Goal: Task Accomplishment & Management: Complete application form

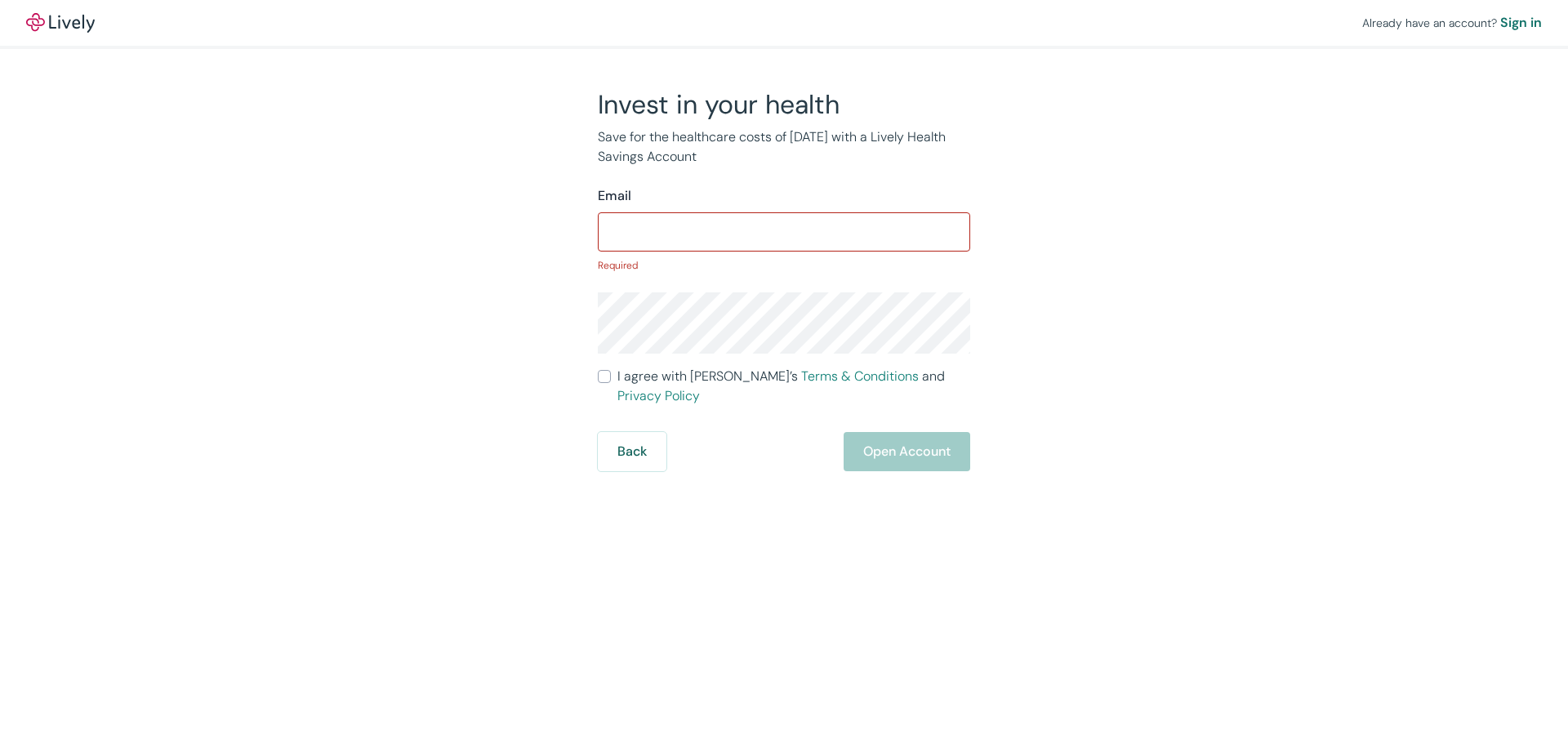
click at [679, 253] on form "Email ​ Required I agree with Lively’s Terms & Conditions and Privacy Policy Ba…" at bounding box center [784, 329] width 372 height 285
click at [711, 99] on h2 "Invest in your health" at bounding box center [784, 104] width 372 height 33
click at [617, 224] on input "Email" at bounding box center [784, 231] width 372 height 33
type input "[EMAIL_ADDRESS][DOMAIN_NAME]"
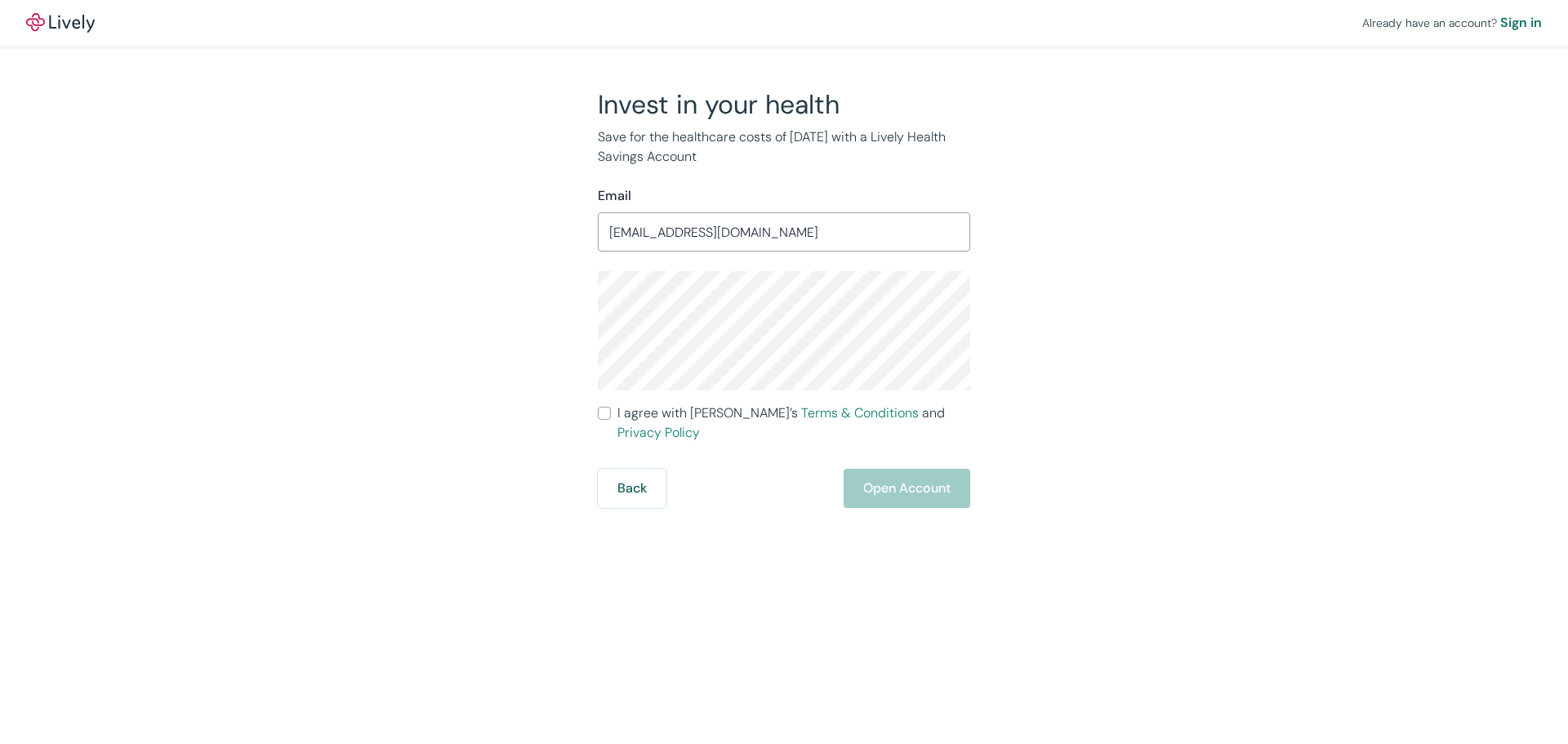
click at [606, 416] on input "I agree with Lively’s Terms & Conditions and Privacy Policy" at bounding box center [605, 414] width 13 height 13
checkbox input "true"
click at [911, 469] on button "Open Account" at bounding box center [907, 488] width 127 height 39
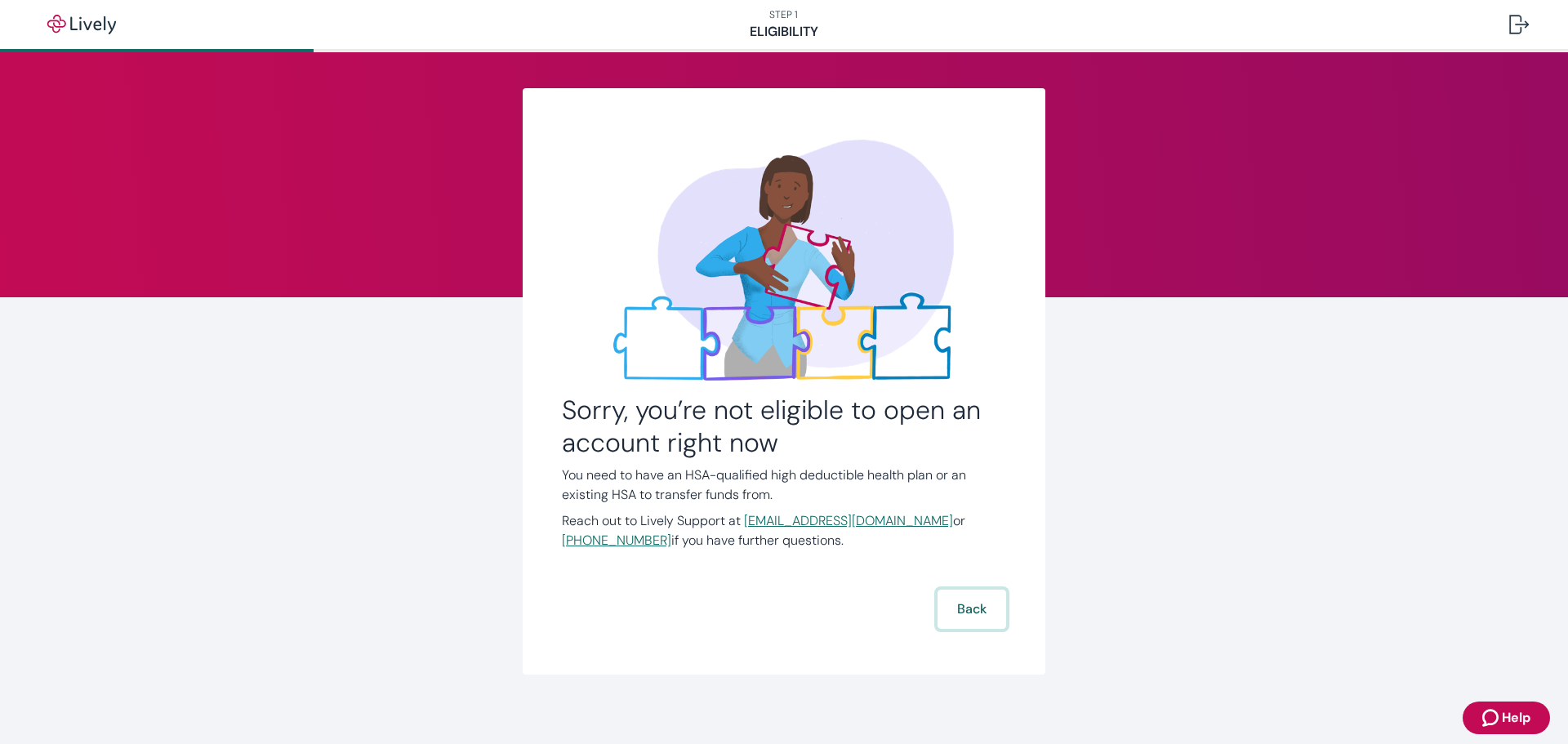
click at [952, 607] on button "Back" at bounding box center [972, 609] width 68 height 39
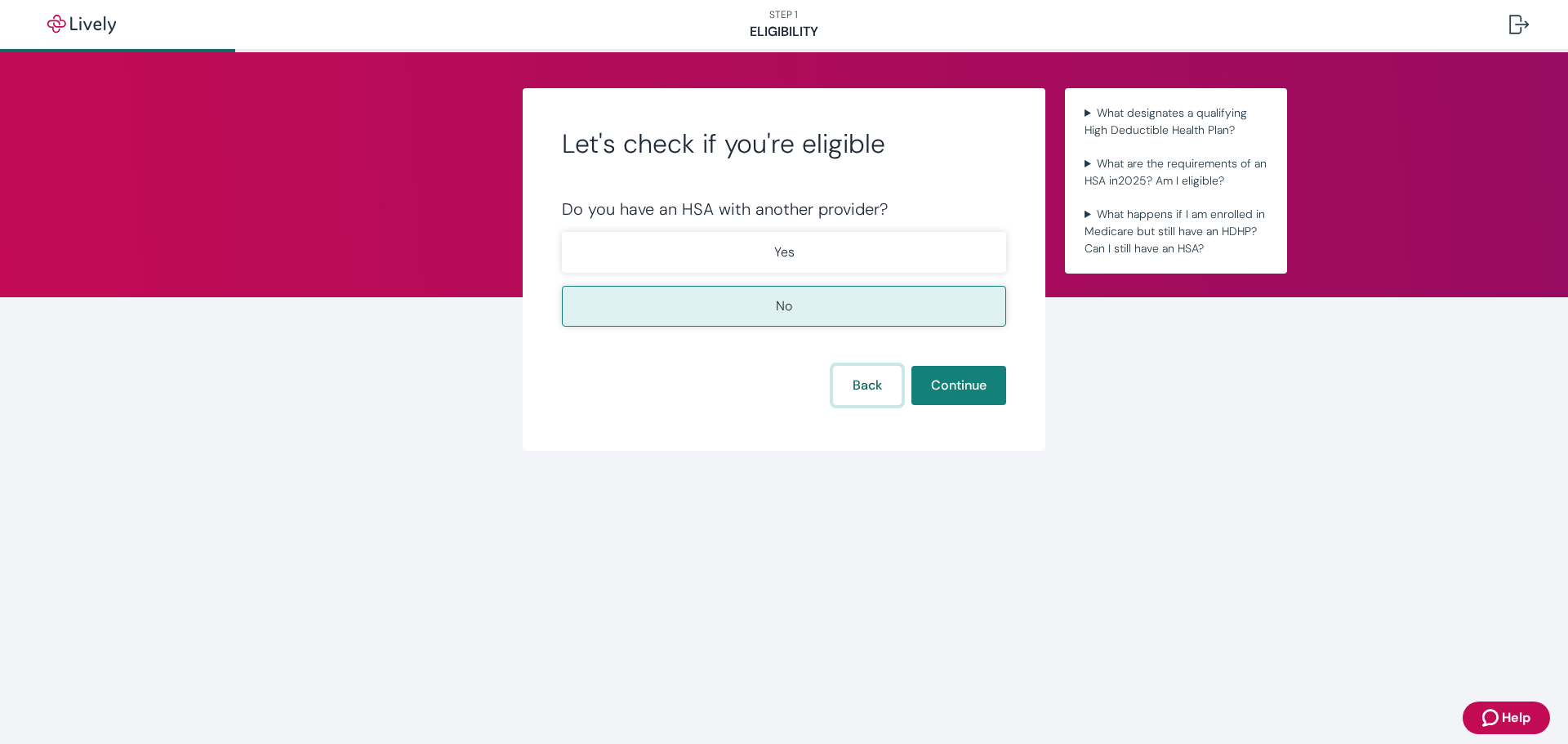
click at [869, 380] on button "Back" at bounding box center [867, 385] width 68 height 39
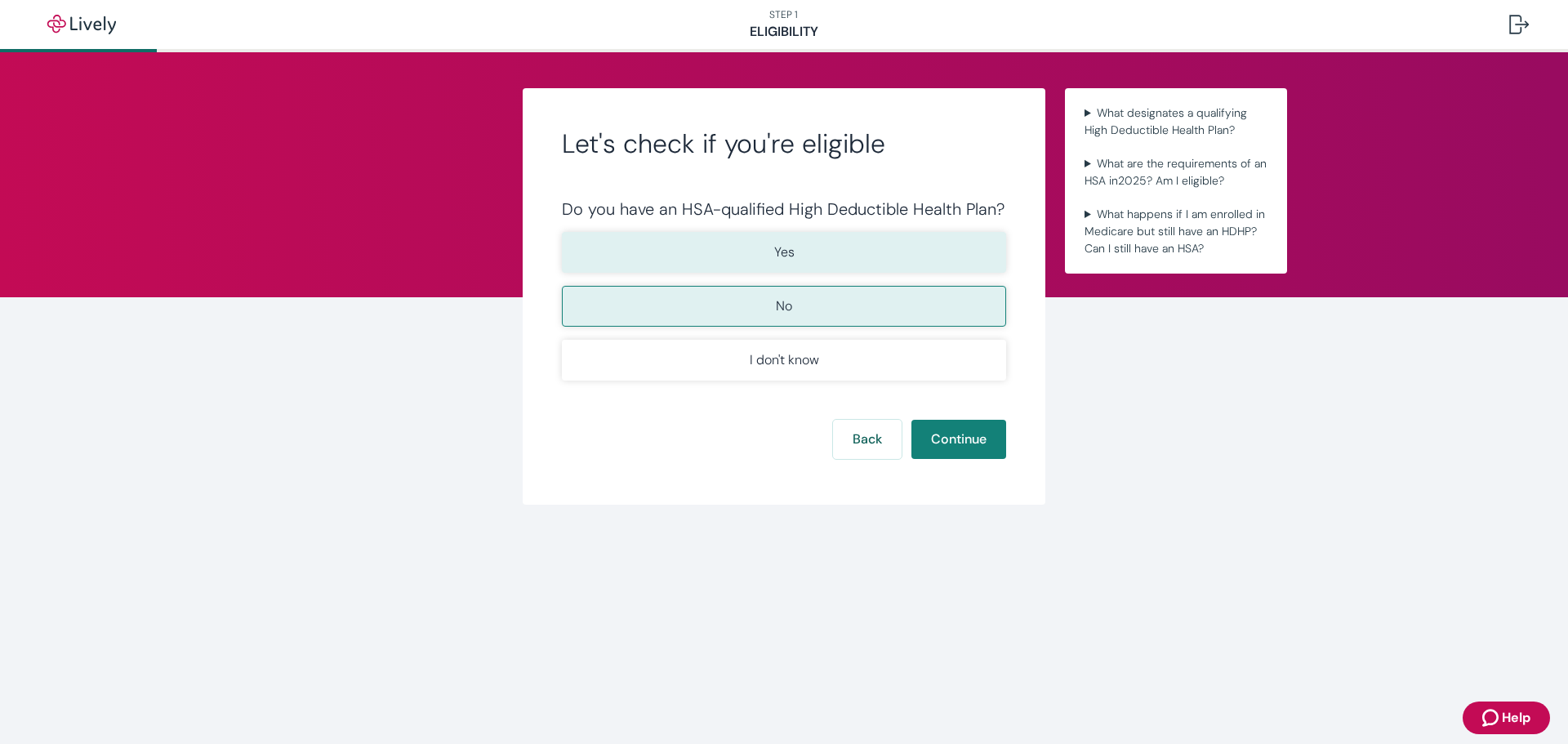
click at [835, 261] on button "Yes" at bounding box center [784, 252] width 445 height 41
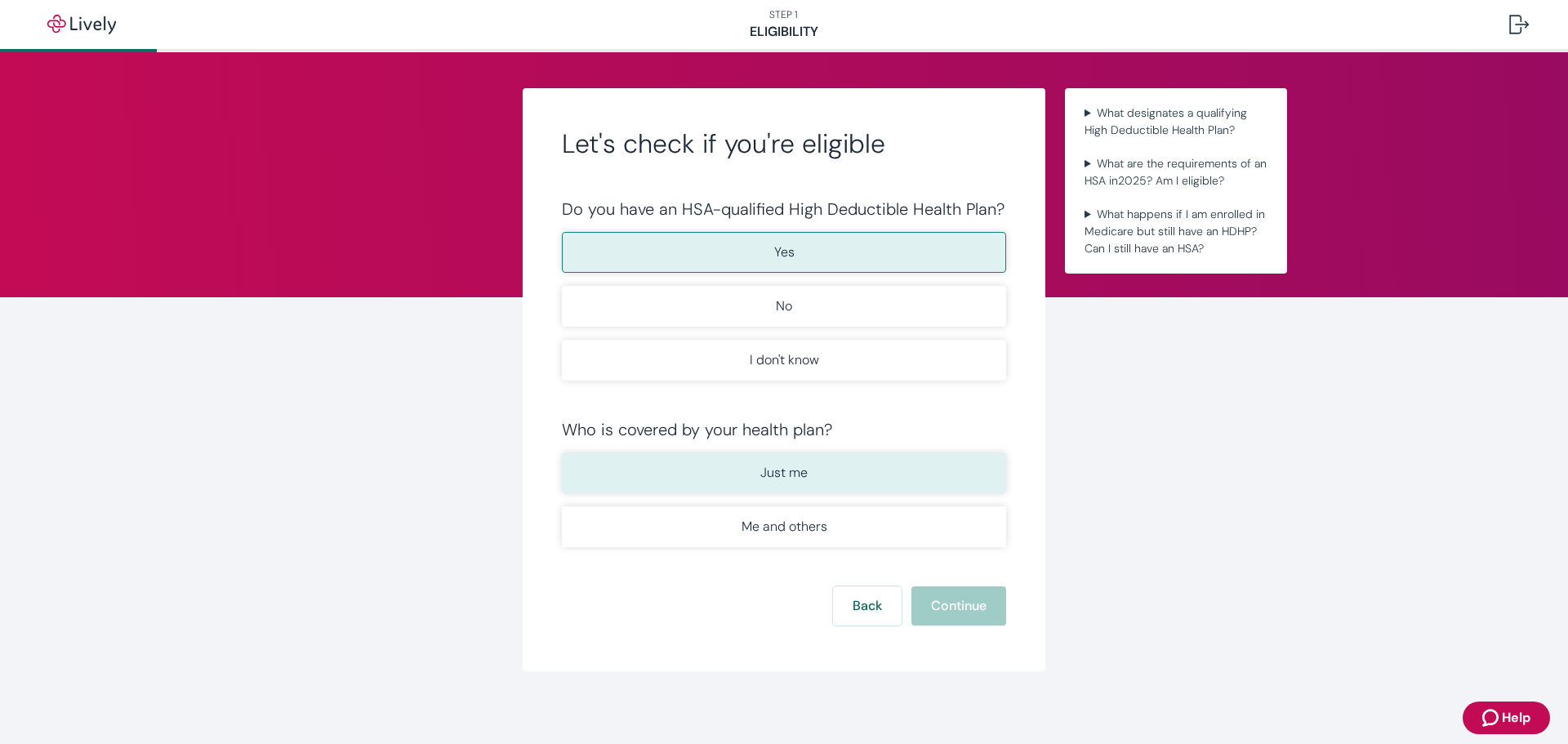
click at [802, 474] on button "Just me" at bounding box center [784, 472] width 445 height 41
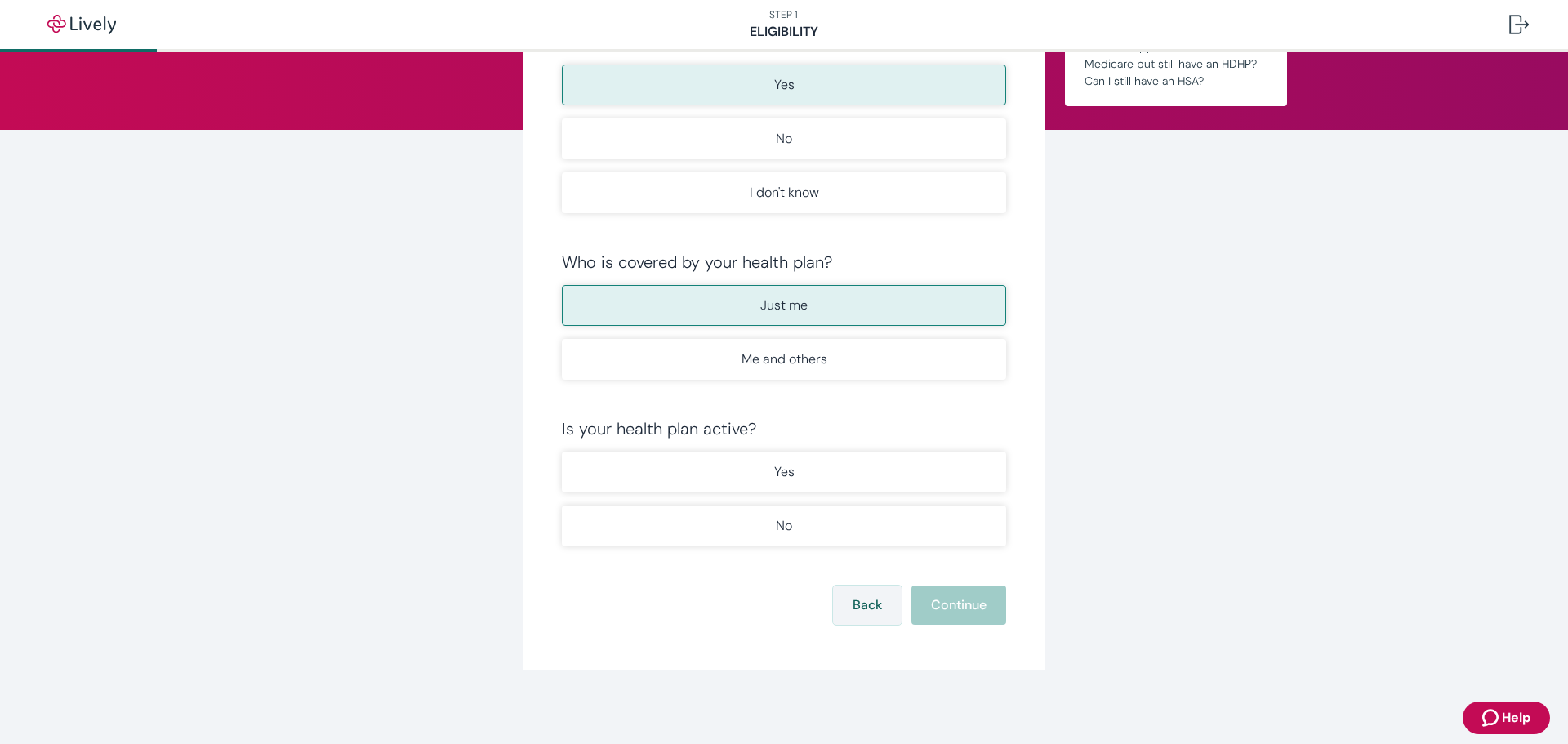
scroll to position [173, 0]
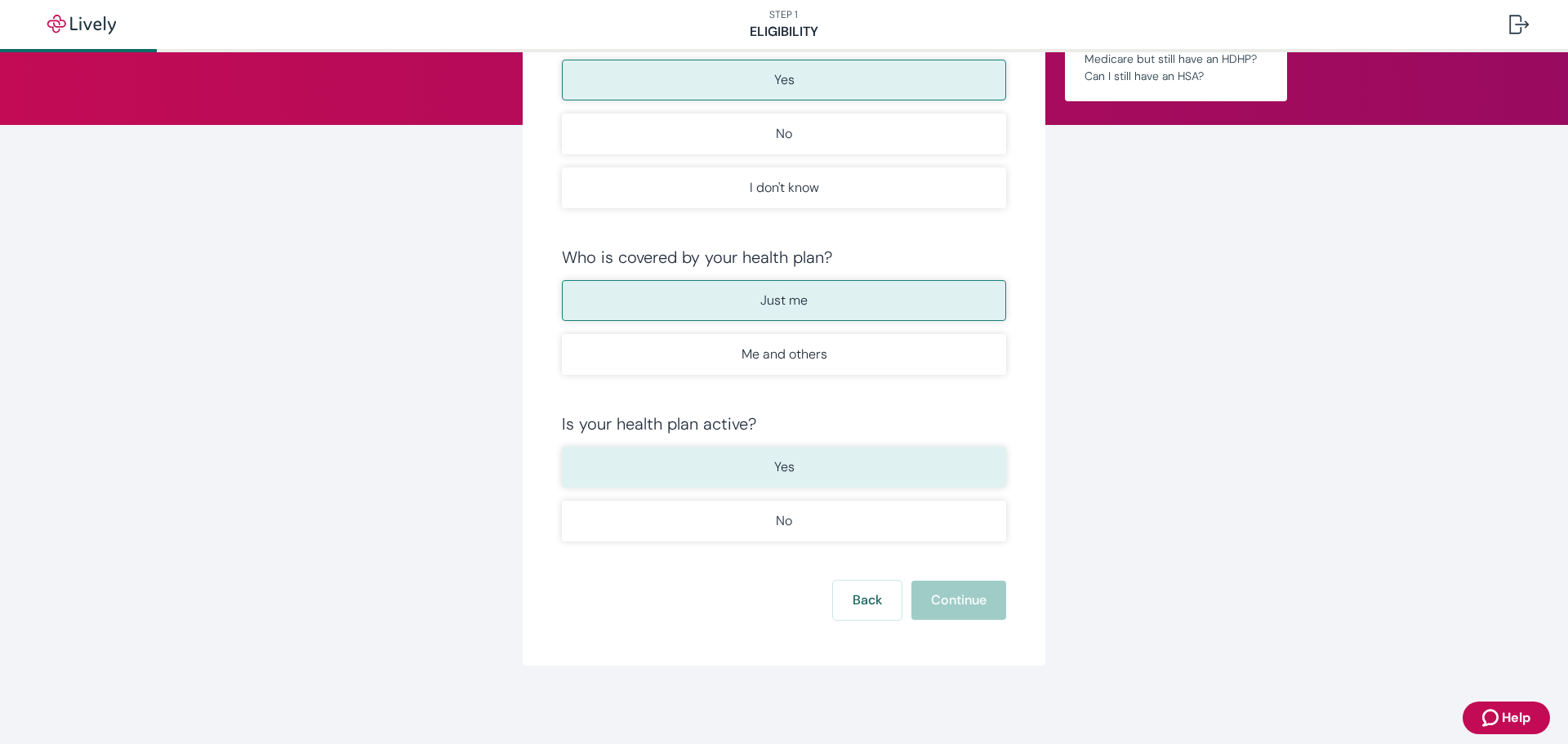
click at [813, 472] on button "Yes" at bounding box center [784, 467] width 445 height 41
click at [937, 601] on button "Continue" at bounding box center [959, 600] width 95 height 39
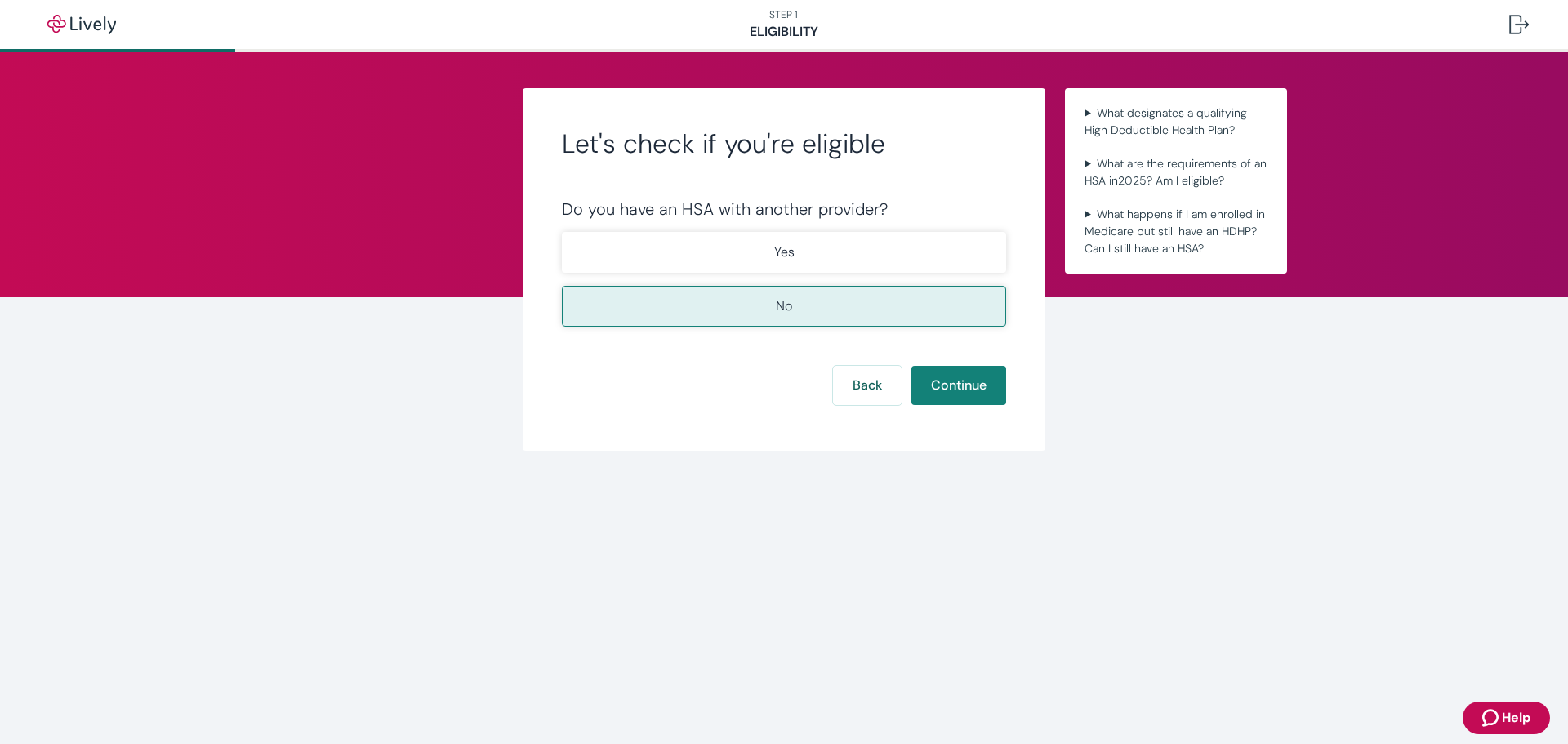
click at [836, 294] on button "No" at bounding box center [784, 306] width 445 height 41
click at [948, 382] on button "Continue" at bounding box center [959, 385] width 95 height 39
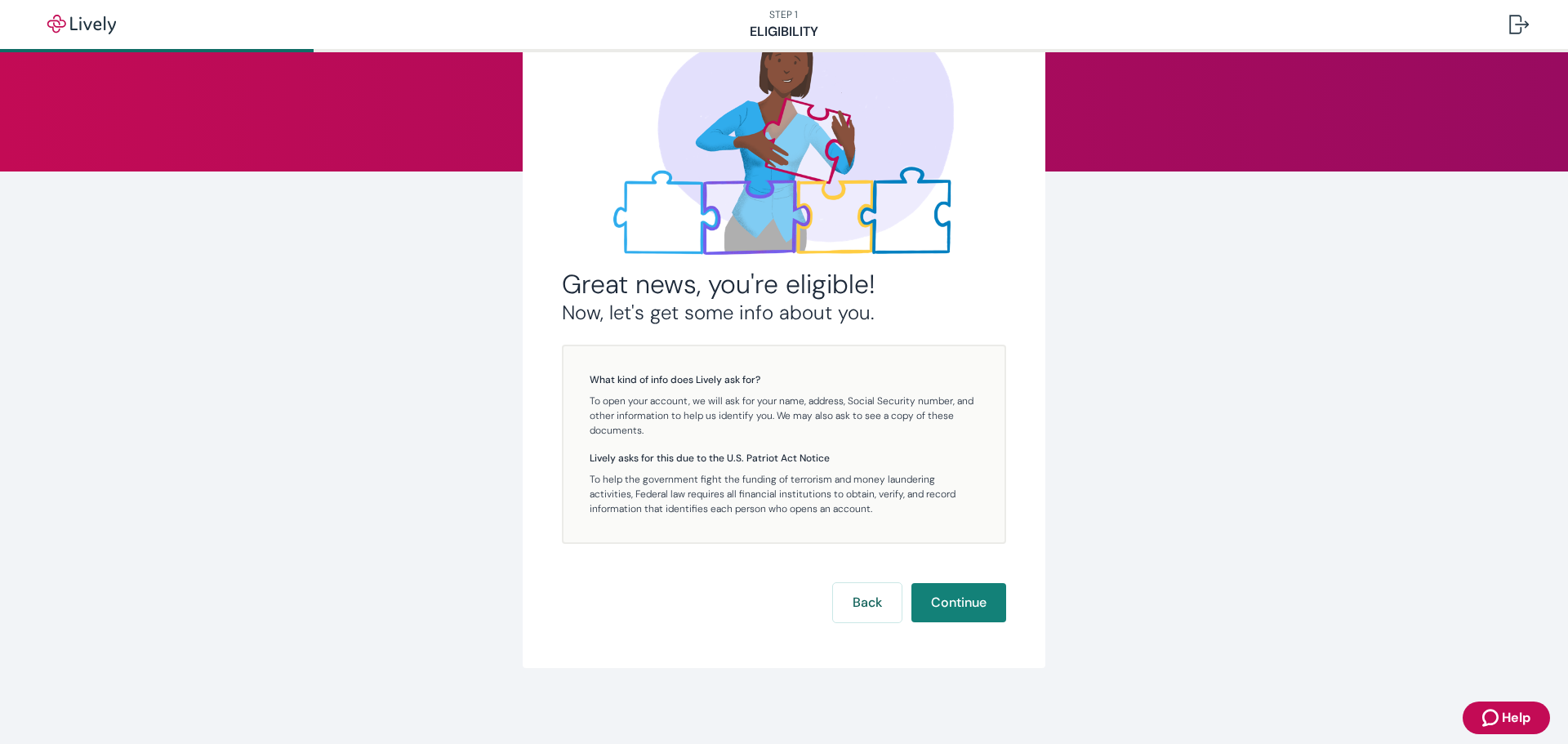
scroll to position [128, 0]
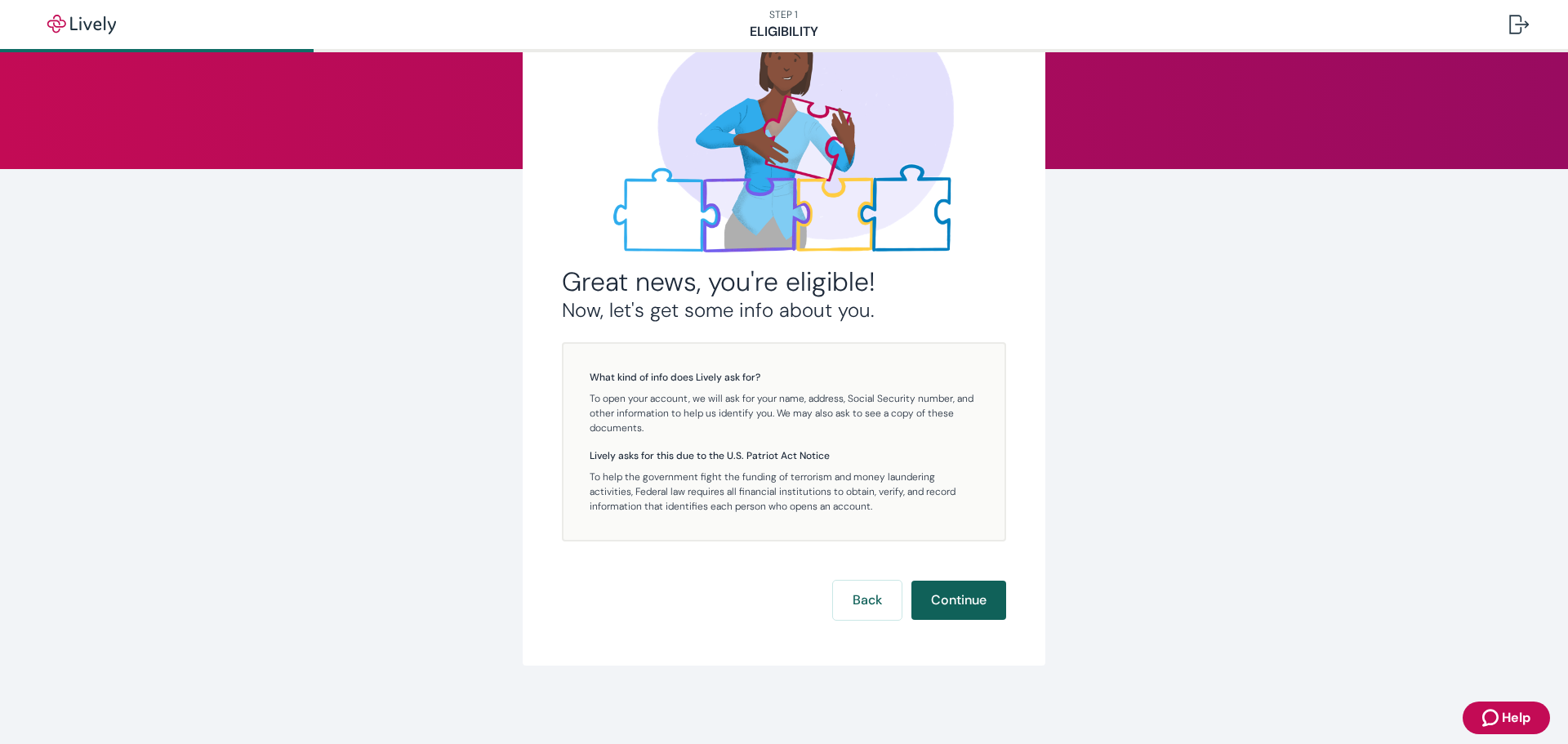
click at [940, 601] on button "Continue" at bounding box center [959, 600] width 95 height 39
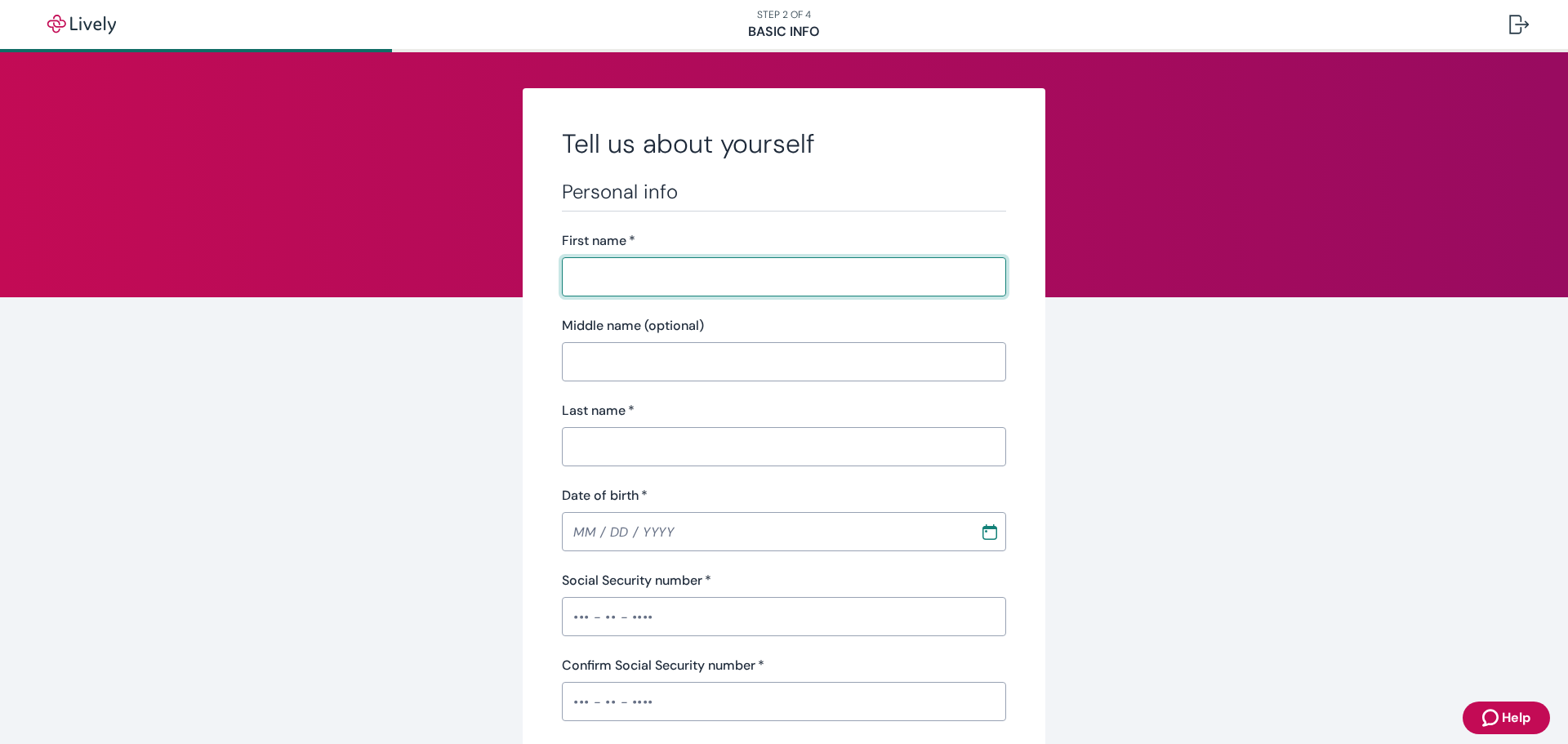
click at [623, 274] on input "First name   *" at bounding box center [784, 276] width 445 height 33
type input "Laura"
type input "Winters"
type input "(406) 480-5093"
type input "11219 County Road 344"
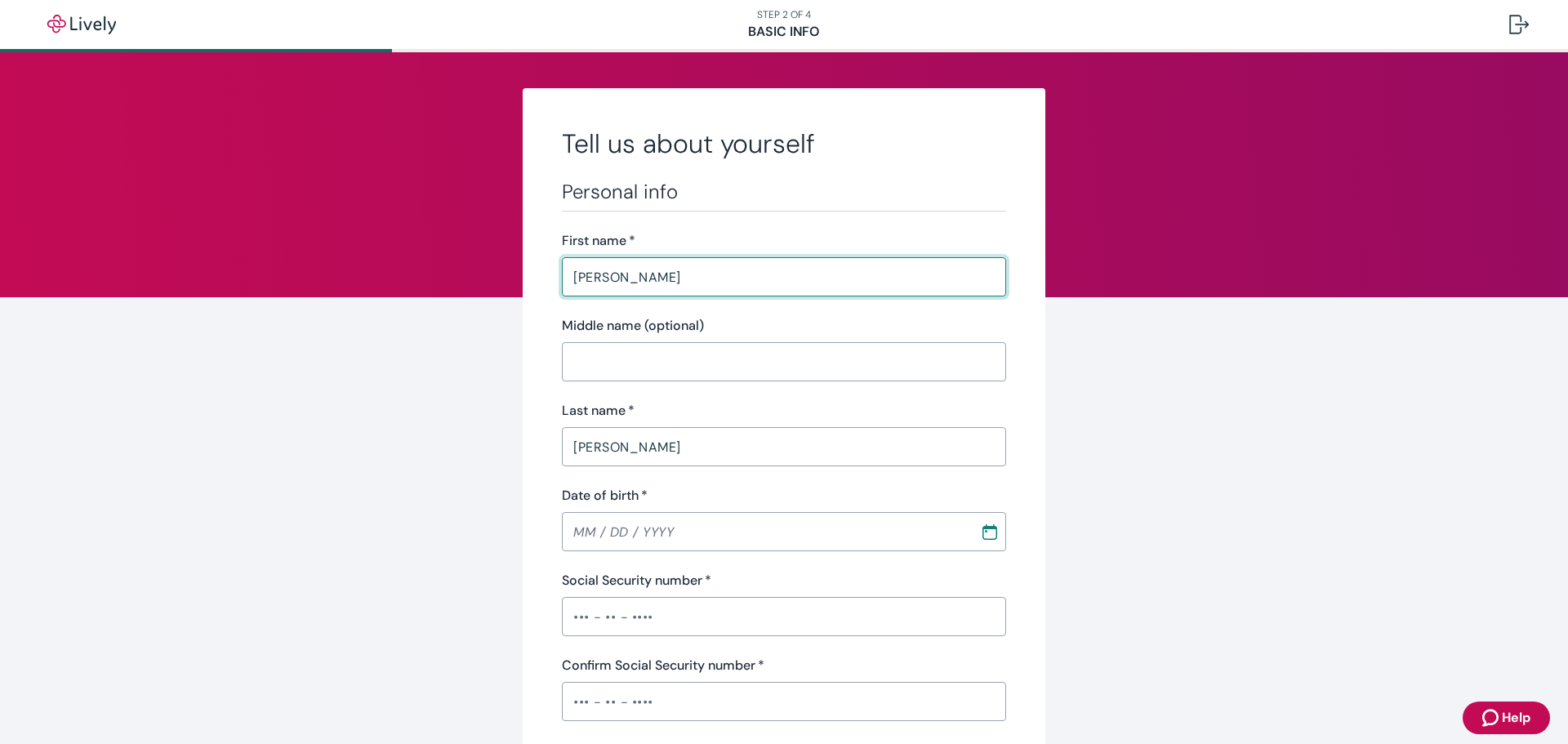
type input "Savage"
type input "MT"
type input "59262"
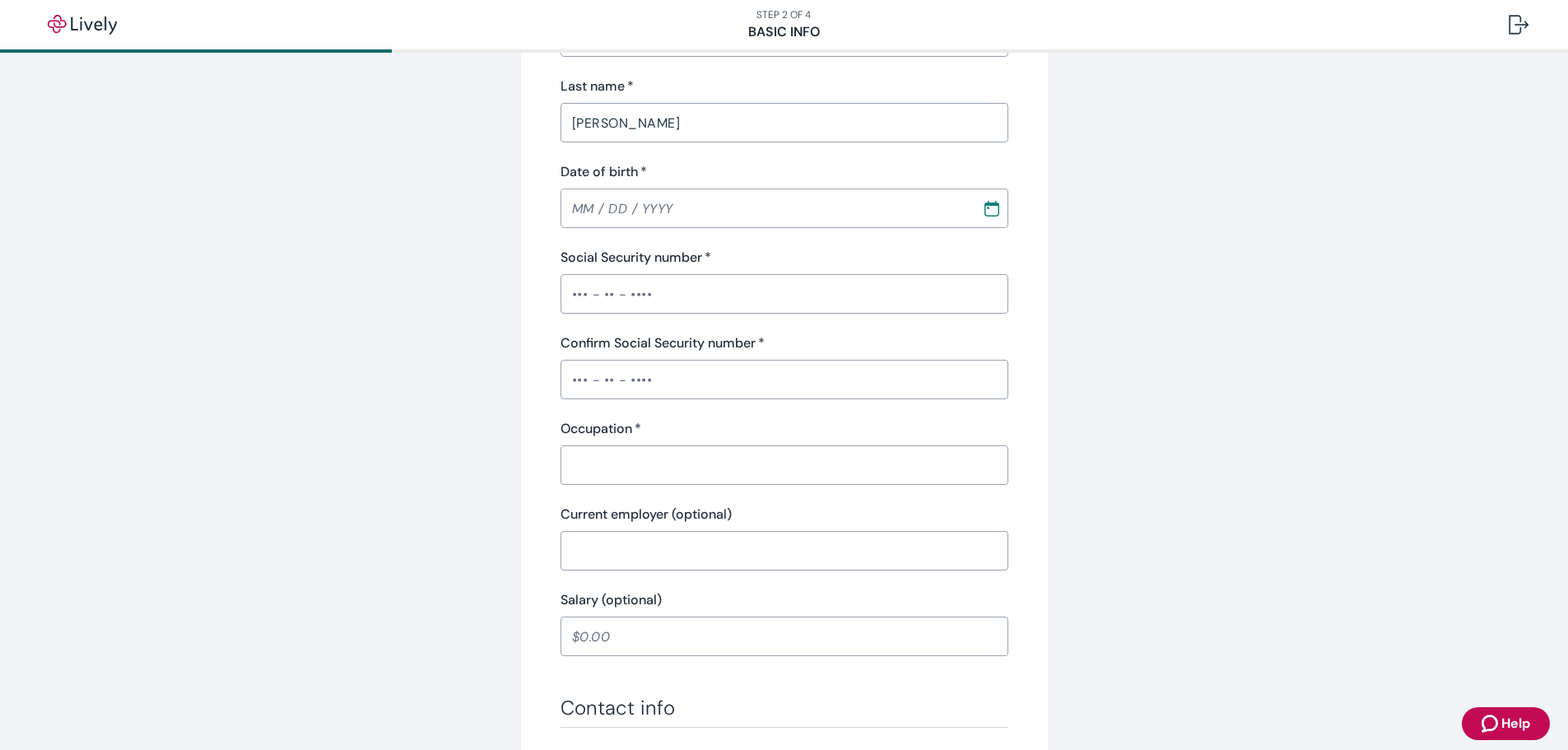
scroll to position [330, 0]
click at [587, 214] on input "MM / DD / YYYY" at bounding box center [766, 206] width 410 height 33
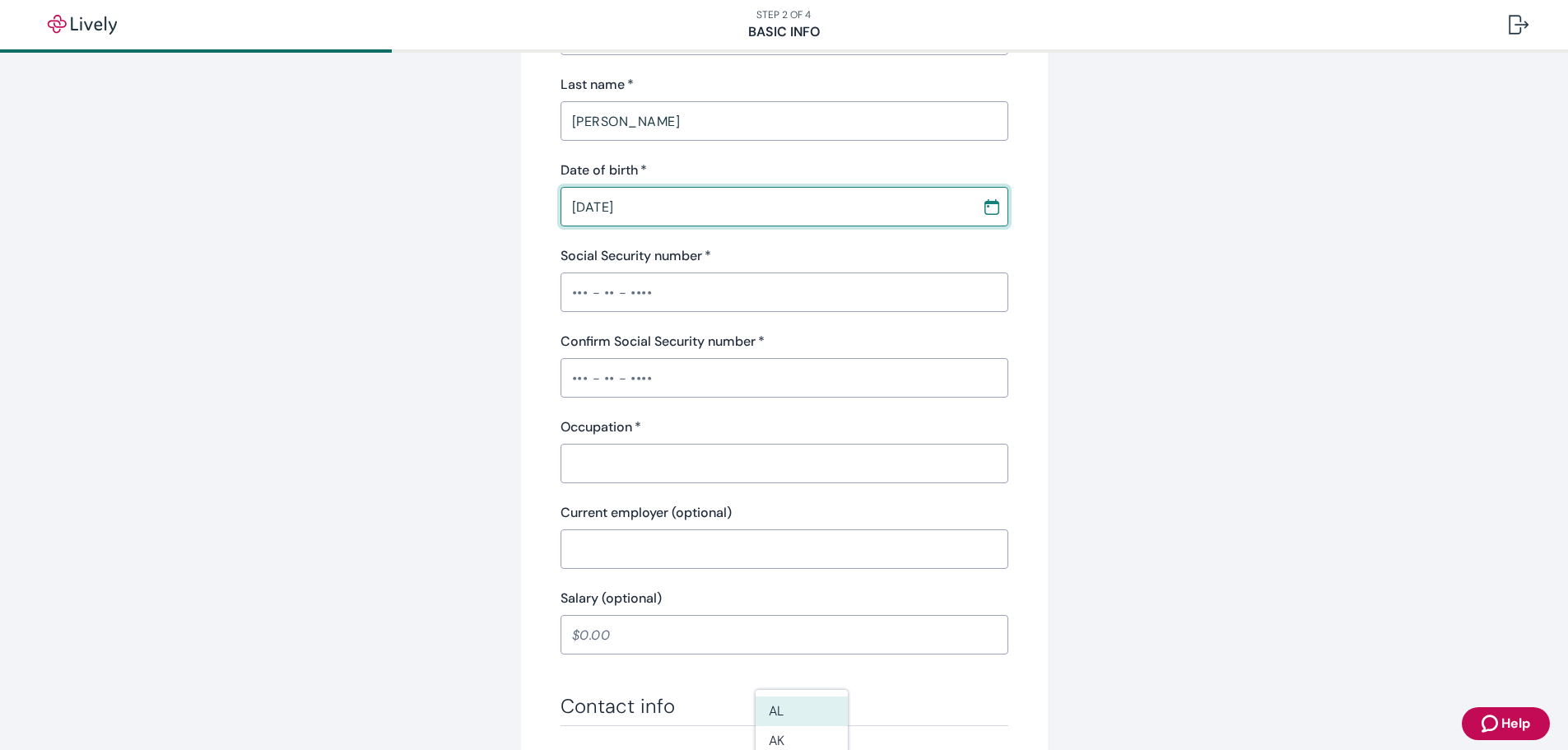
type input "04 / 12 / 1984"
click at [591, 296] on input "Social Security number   *" at bounding box center [784, 292] width 448 height 33
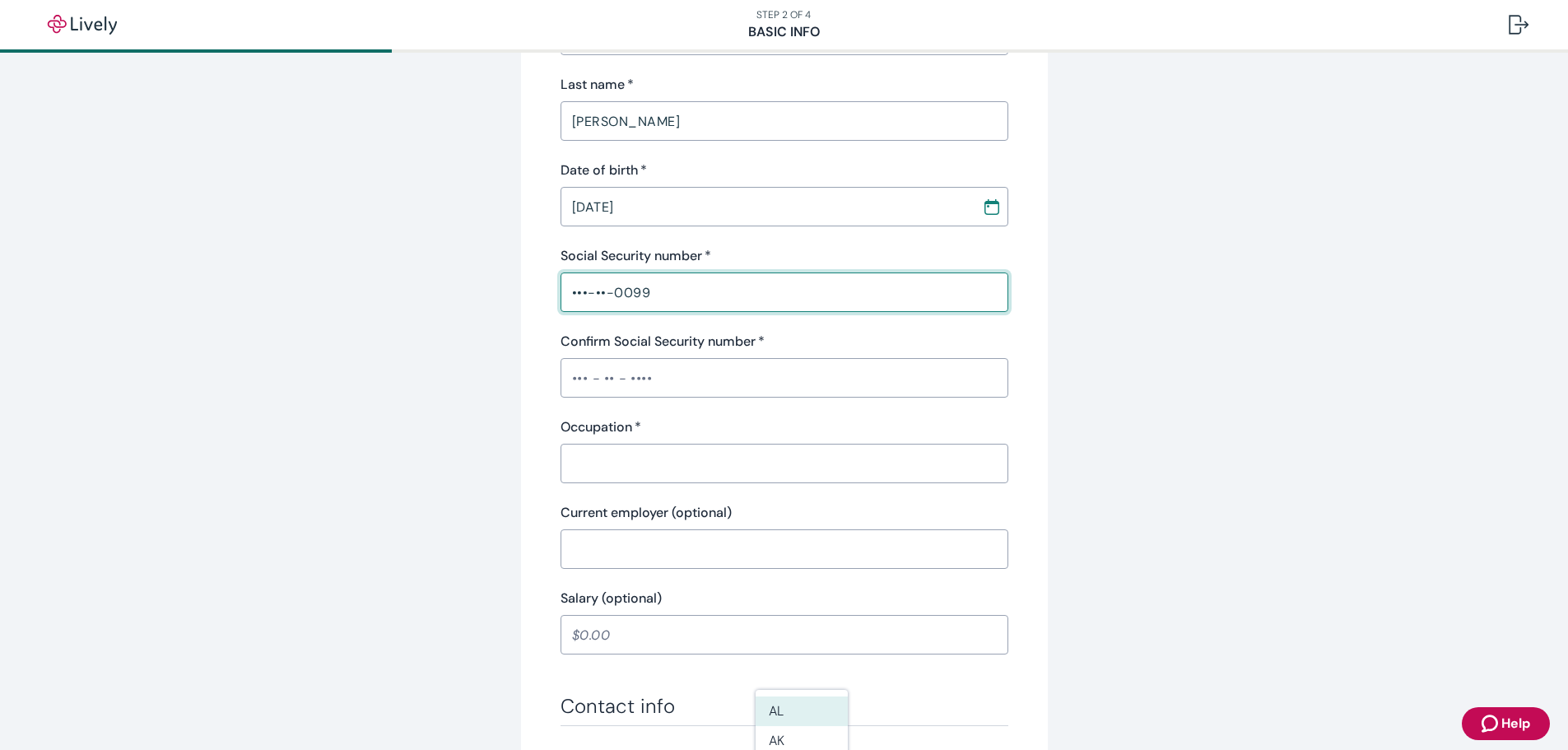
type input "•••-••-0099"
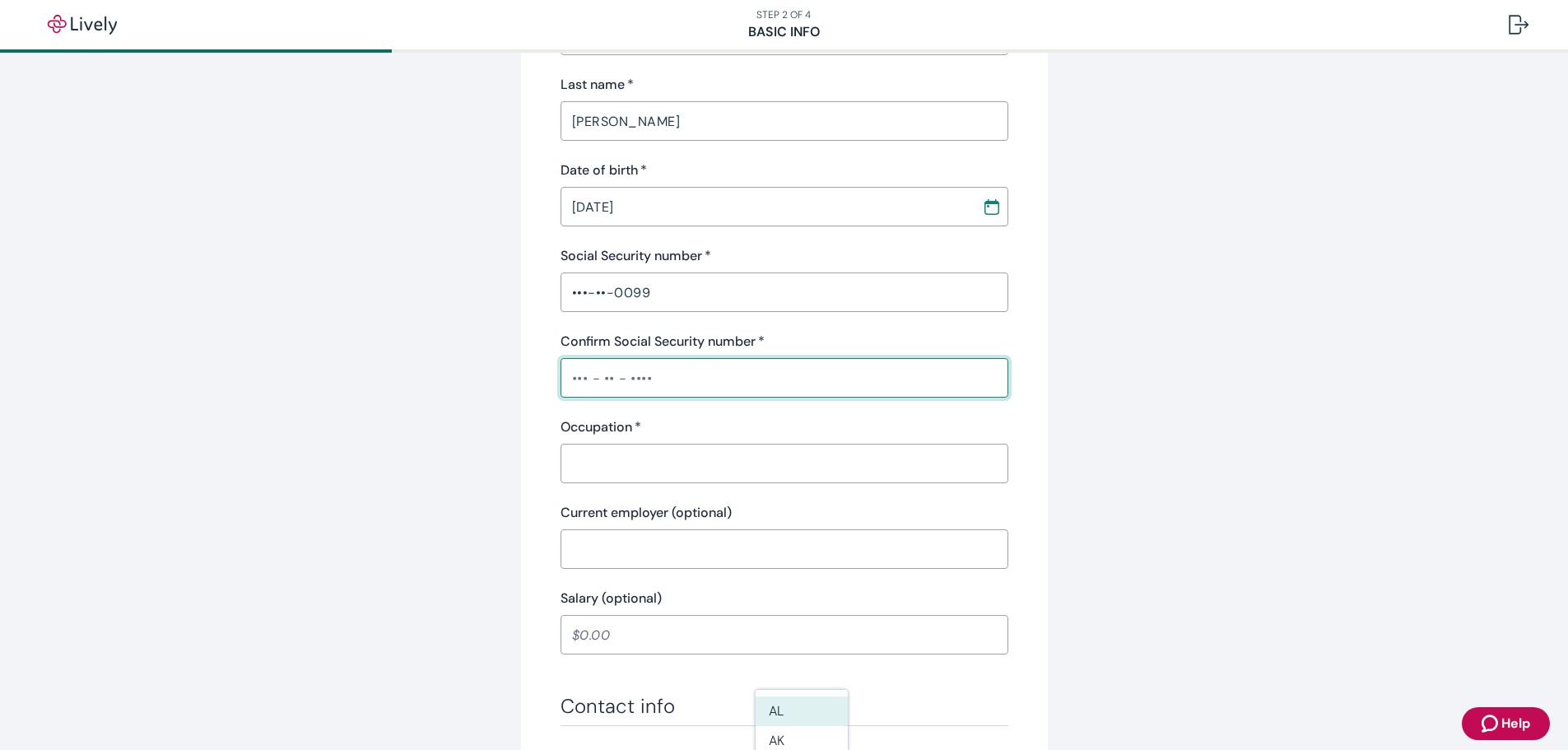
click at [561, 383] on input "Confirm Social Security number   *" at bounding box center [784, 378] width 448 height 33
type input "•••-••-0099"
click at [604, 468] on input "Occupation   *" at bounding box center [784, 463] width 448 height 33
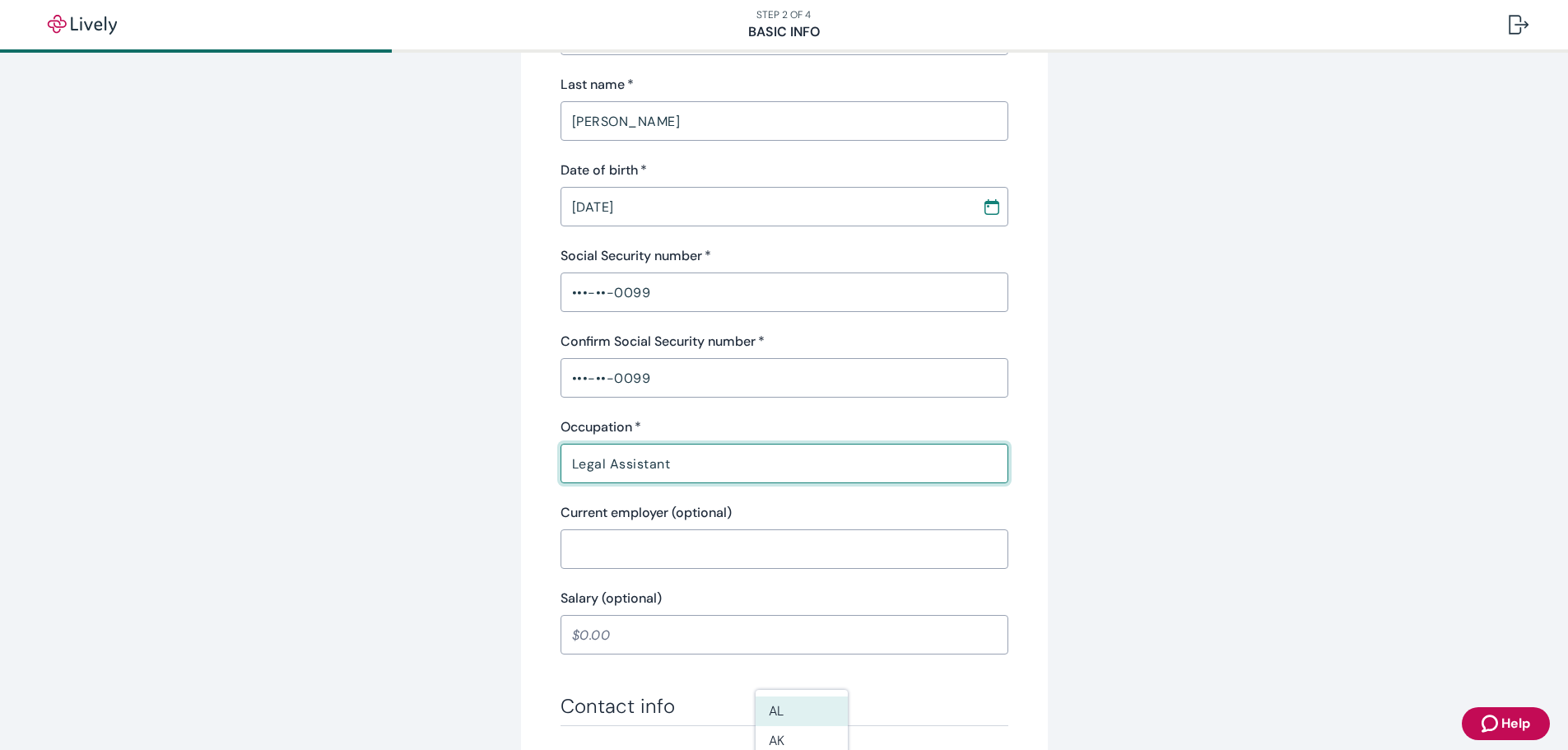
type input "Legal Assistant"
click at [622, 526] on div "Current employer (optional) ​" at bounding box center [784, 536] width 448 height 66
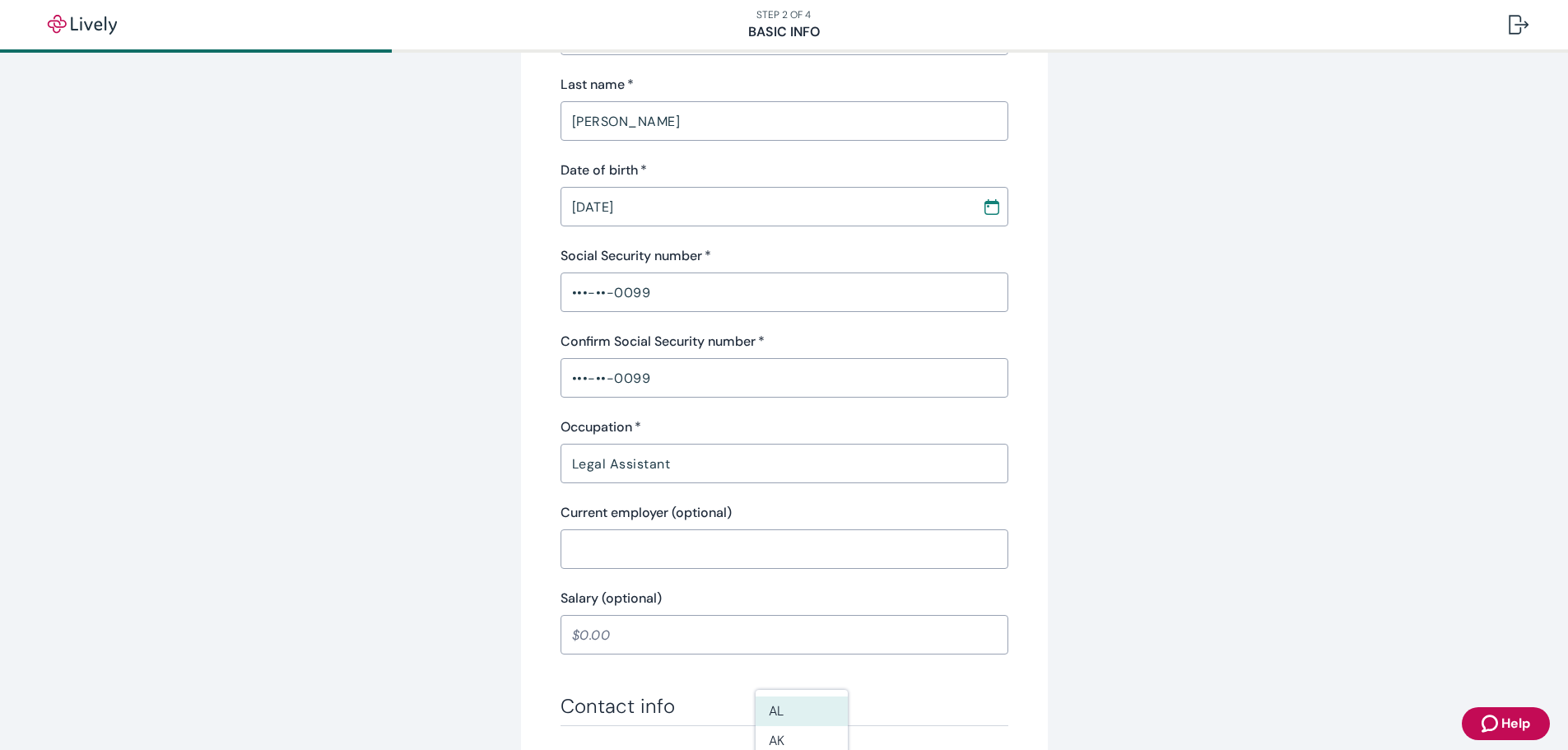
click at [632, 635] on input "Salary (optional)" at bounding box center [784, 634] width 448 height 33
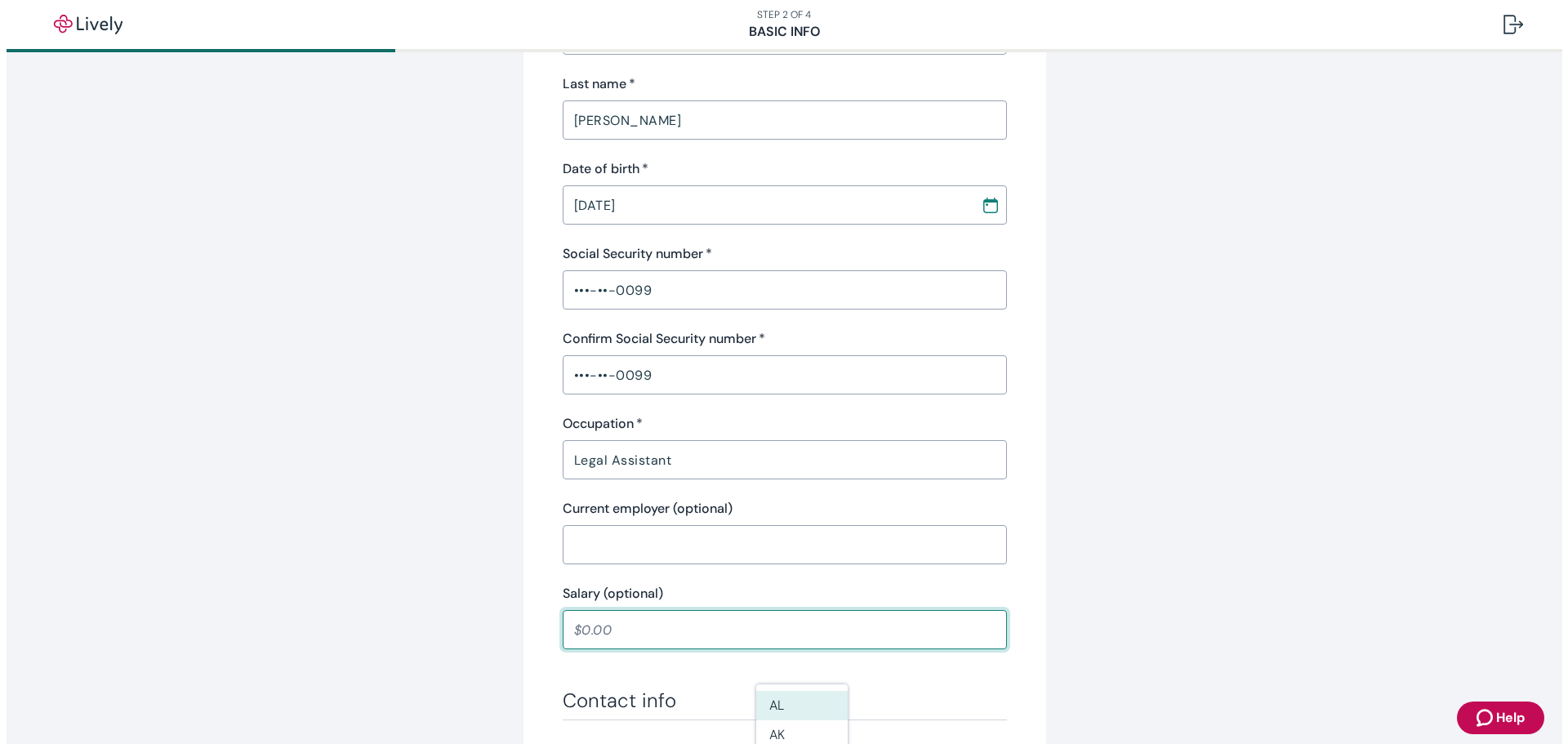
scroll to position [653, 0]
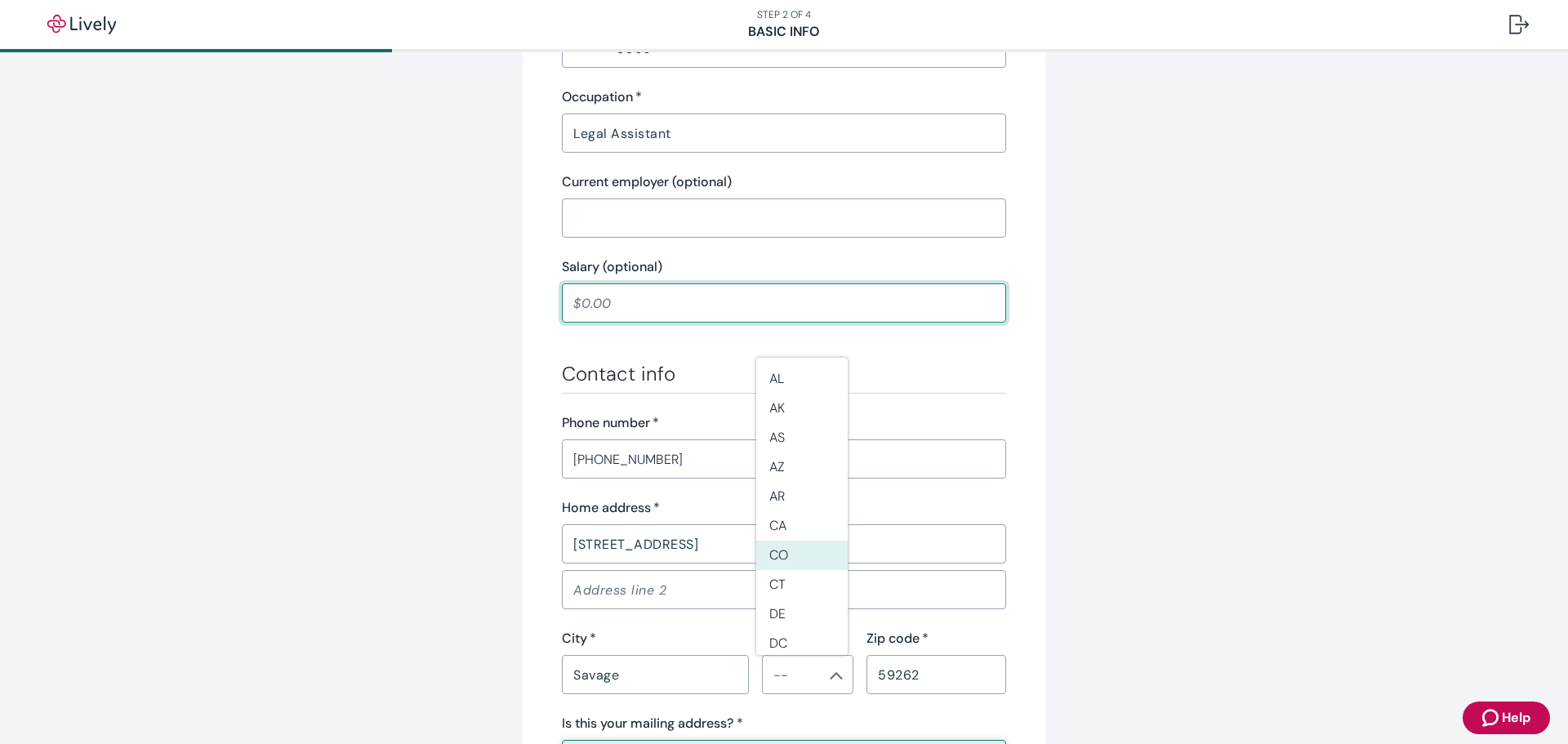
click at [709, 383] on h3 "Contact info" at bounding box center [784, 374] width 445 height 24
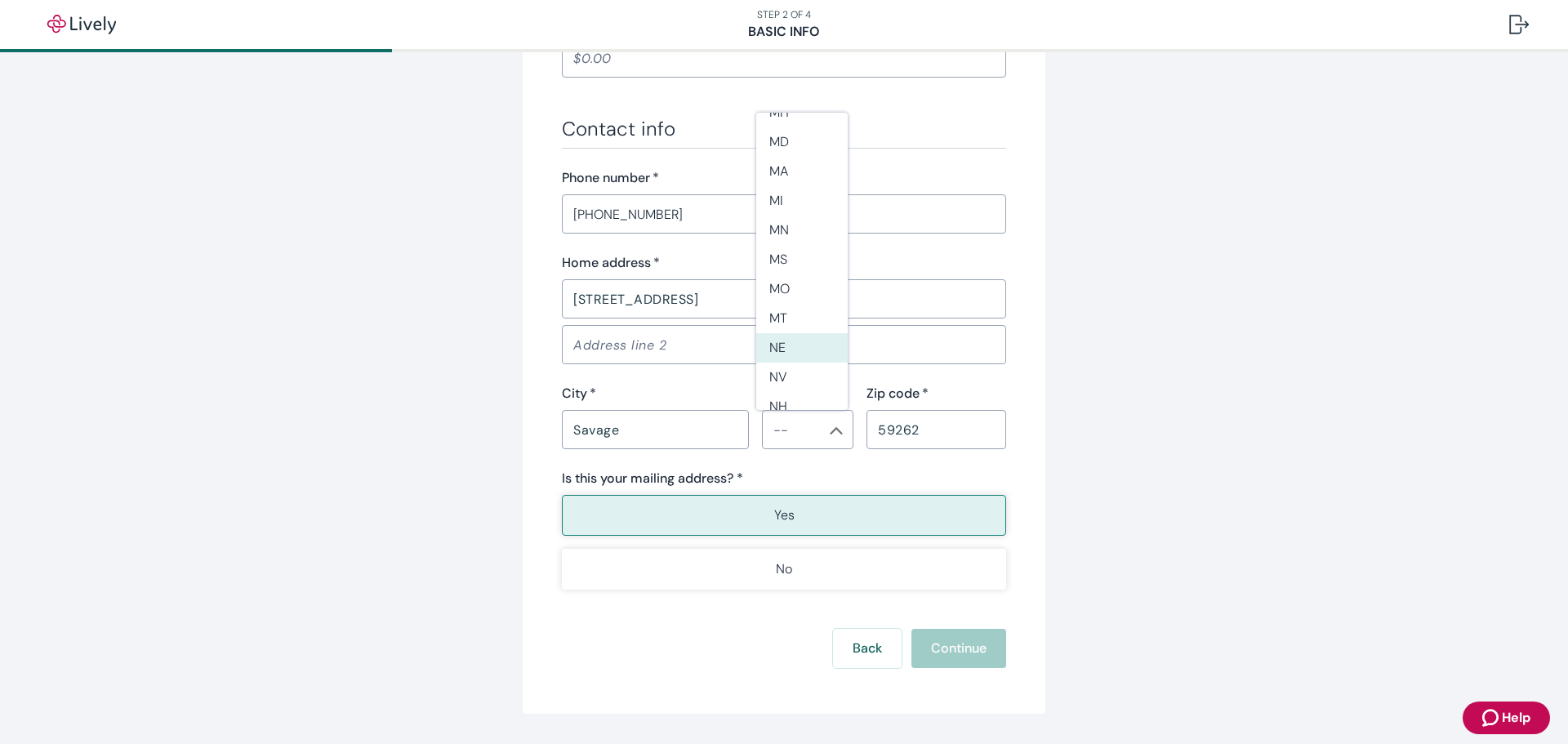
scroll to position [735, 0]
click at [783, 284] on li "MT" at bounding box center [802, 280] width 92 height 29
type input "MT"
click at [944, 653] on div "Back Continue" at bounding box center [784, 648] width 445 height 39
click at [832, 518] on button "Yes" at bounding box center [784, 515] width 445 height 41
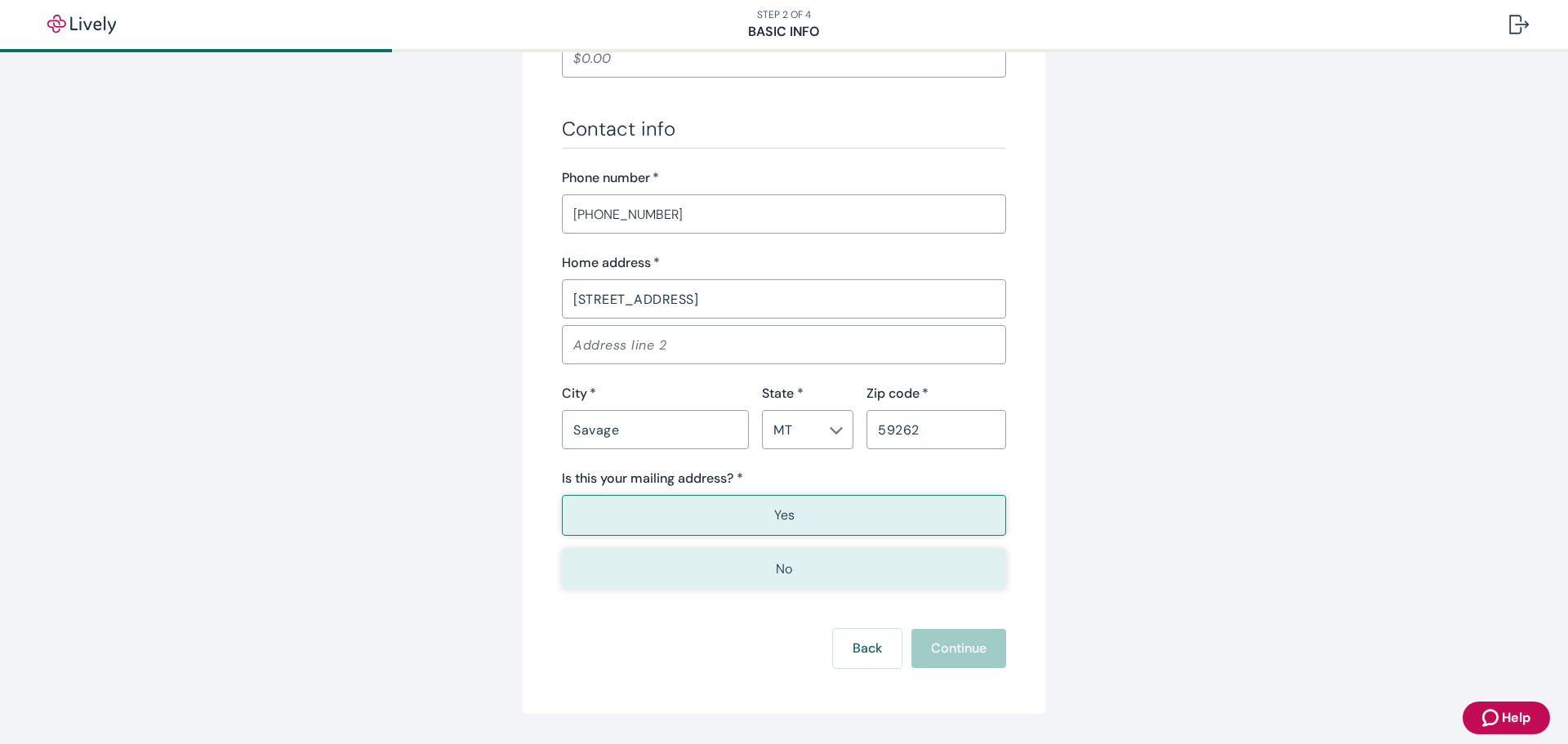
click at [842, 572] on button "No" at bounding box center [784, 569] width 445 height 41
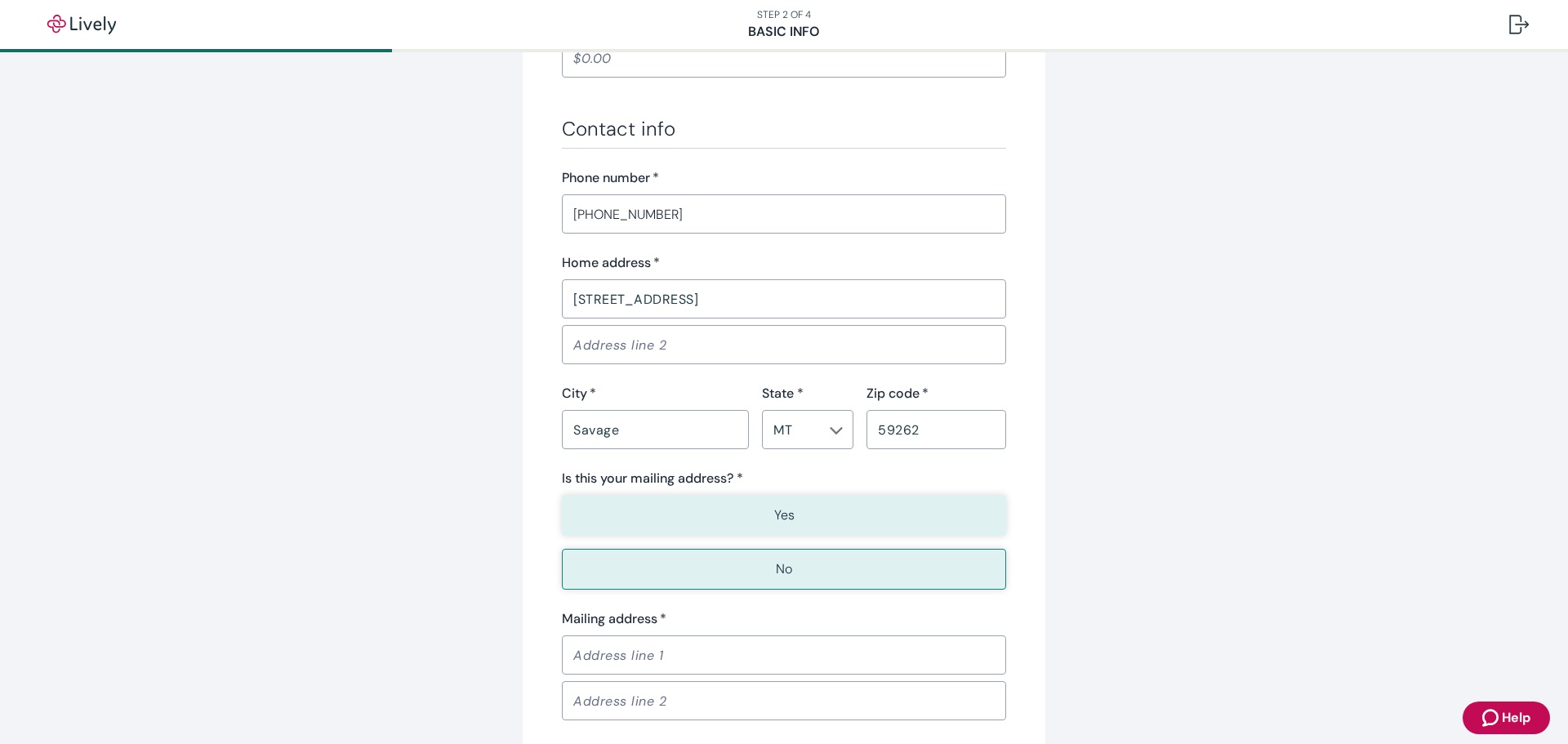
click at [834, 512] on button "Yes" at bounding box center [784, 515] width 445 height 41
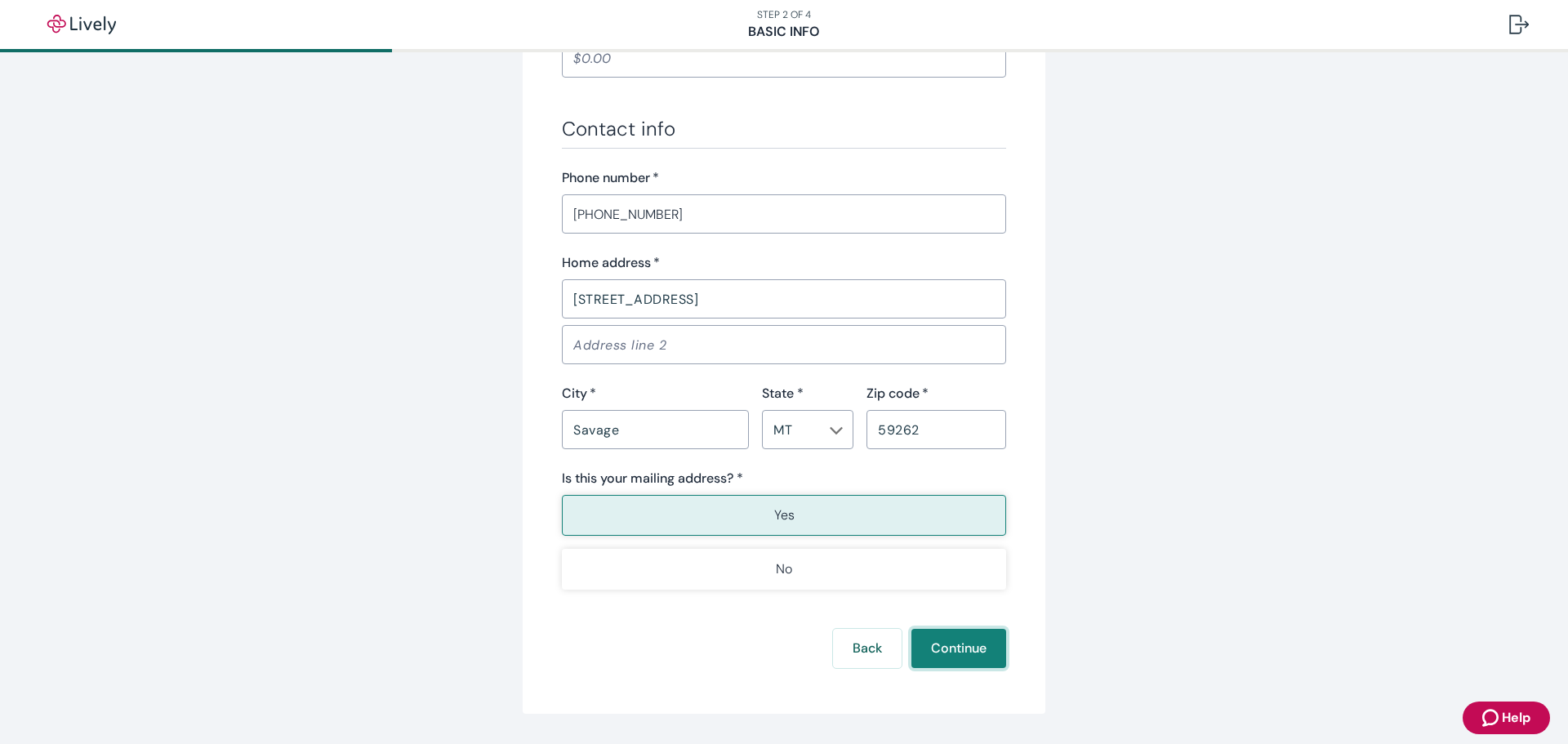
click at [960, 644] on button "Continue" at bounding box center [959, 648] width 95 height 39
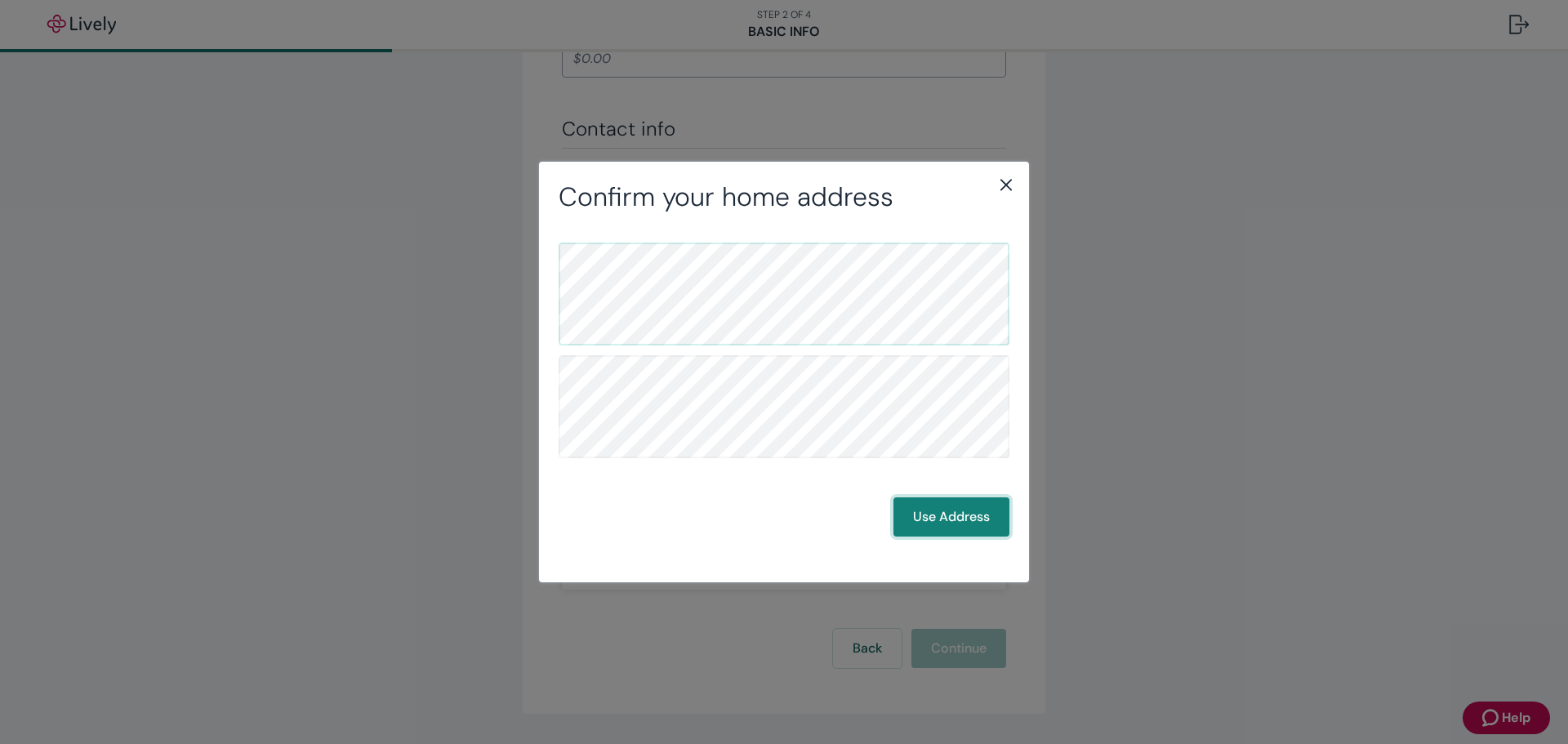
click at [946, 521] on button "Use Address" at bounding box center [951, 516] width 116 height 39
click at [950, 517] on button "Use Address" at bounding box center [951, 516] width 116 height 39
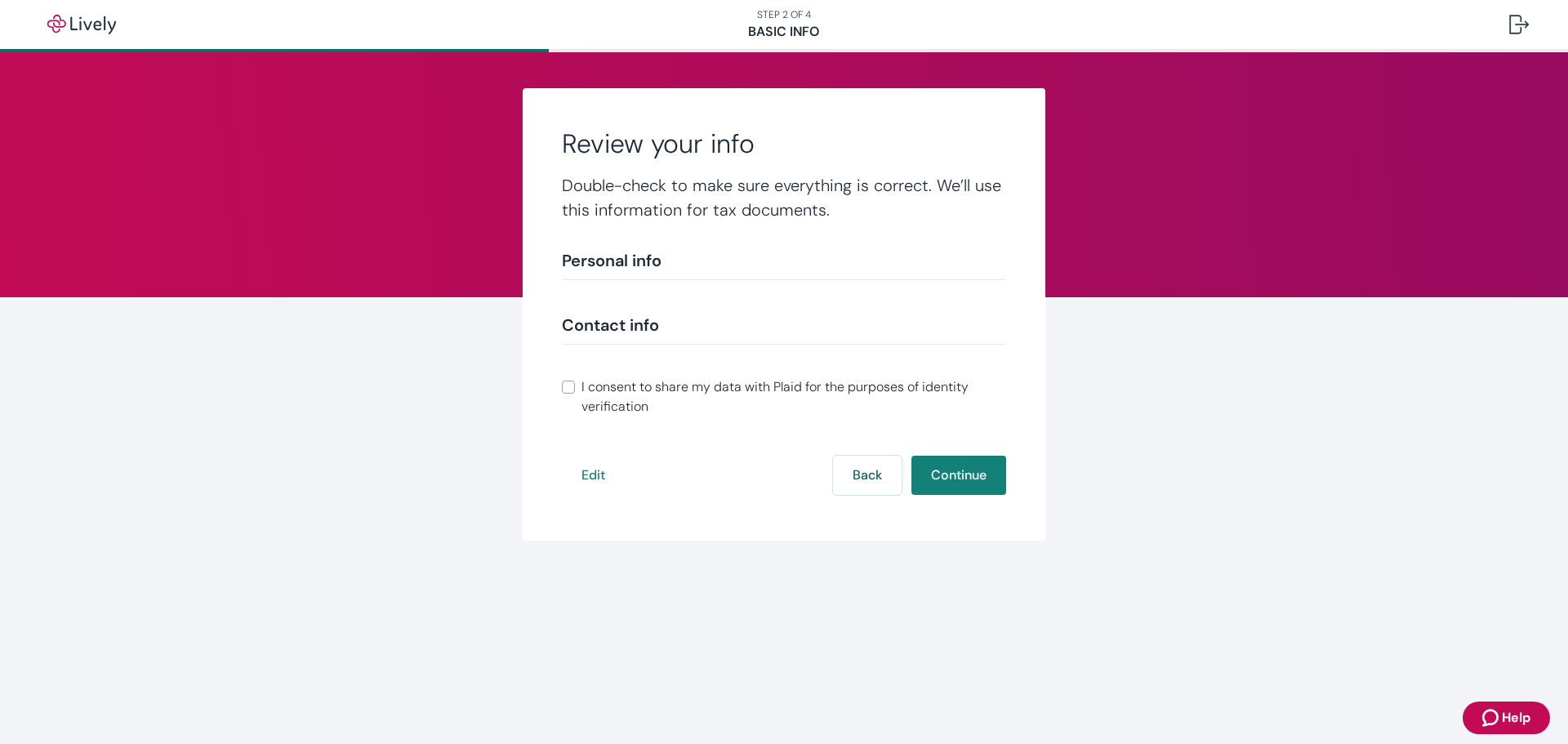
scroll to position [182, 0]
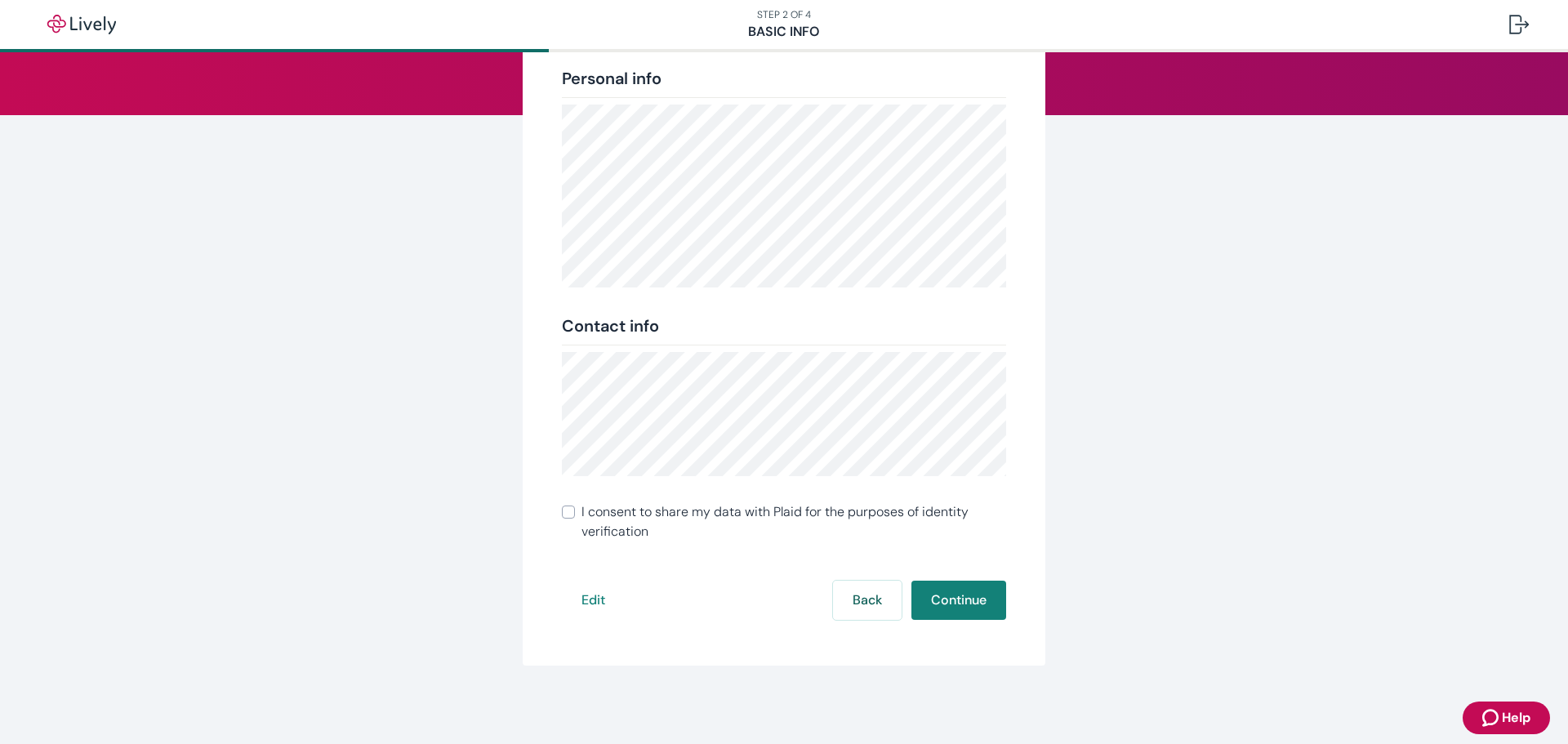
click at [565, 515] on input "I consent to share my data with Plaid for the purposes of identity verification" at bounding box center [569, 512] width 13 height 13
checkbox input "true"
click at [957, 596] on button "Continue" at bounding box center [959, 600] width 95 height 39
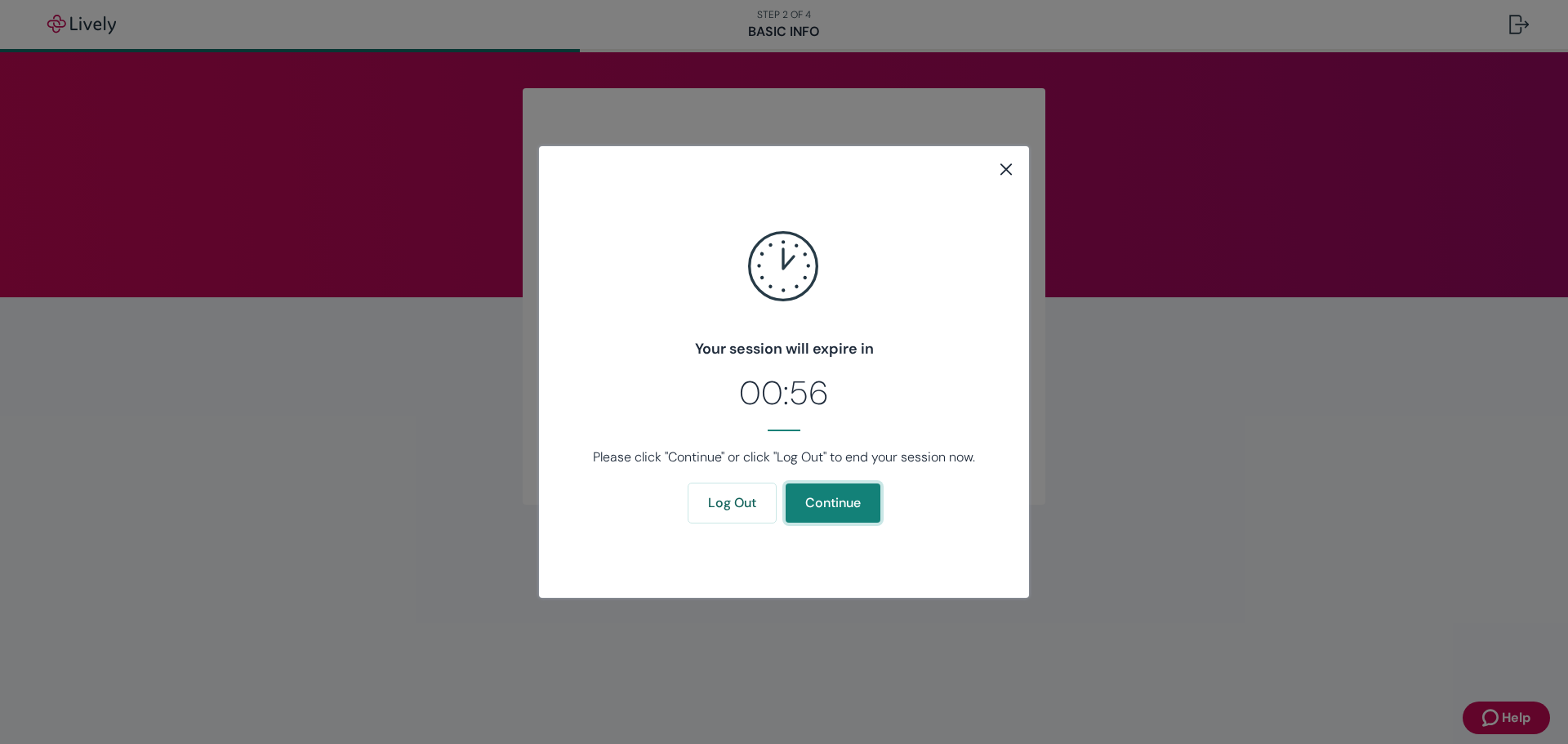
click at [848, 504] on button "Continue" at bounding box center [833, 503] width 95 height 39
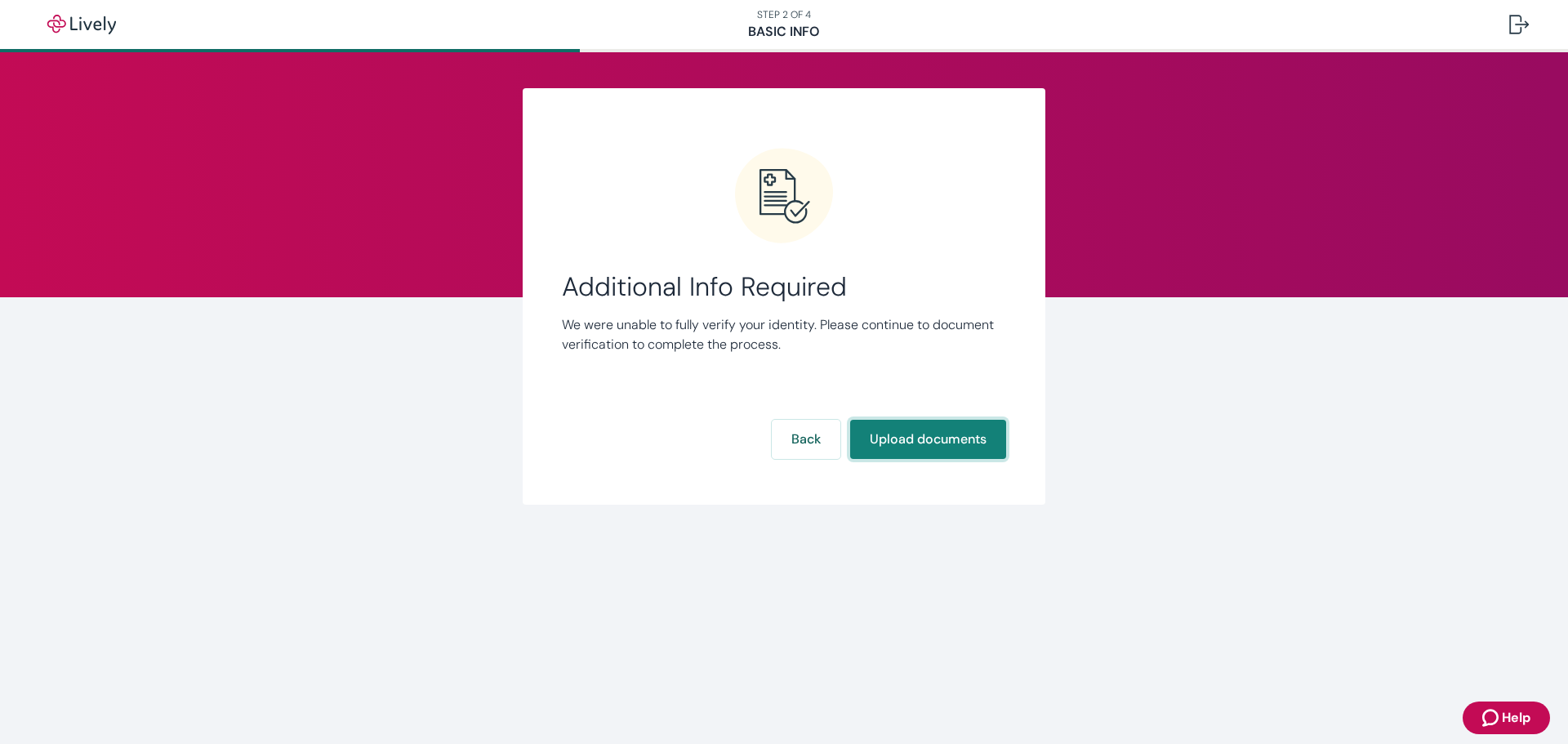
click at [886, 438] on button "Upload documents" at bounding box center [927, 439] width 156 height 39
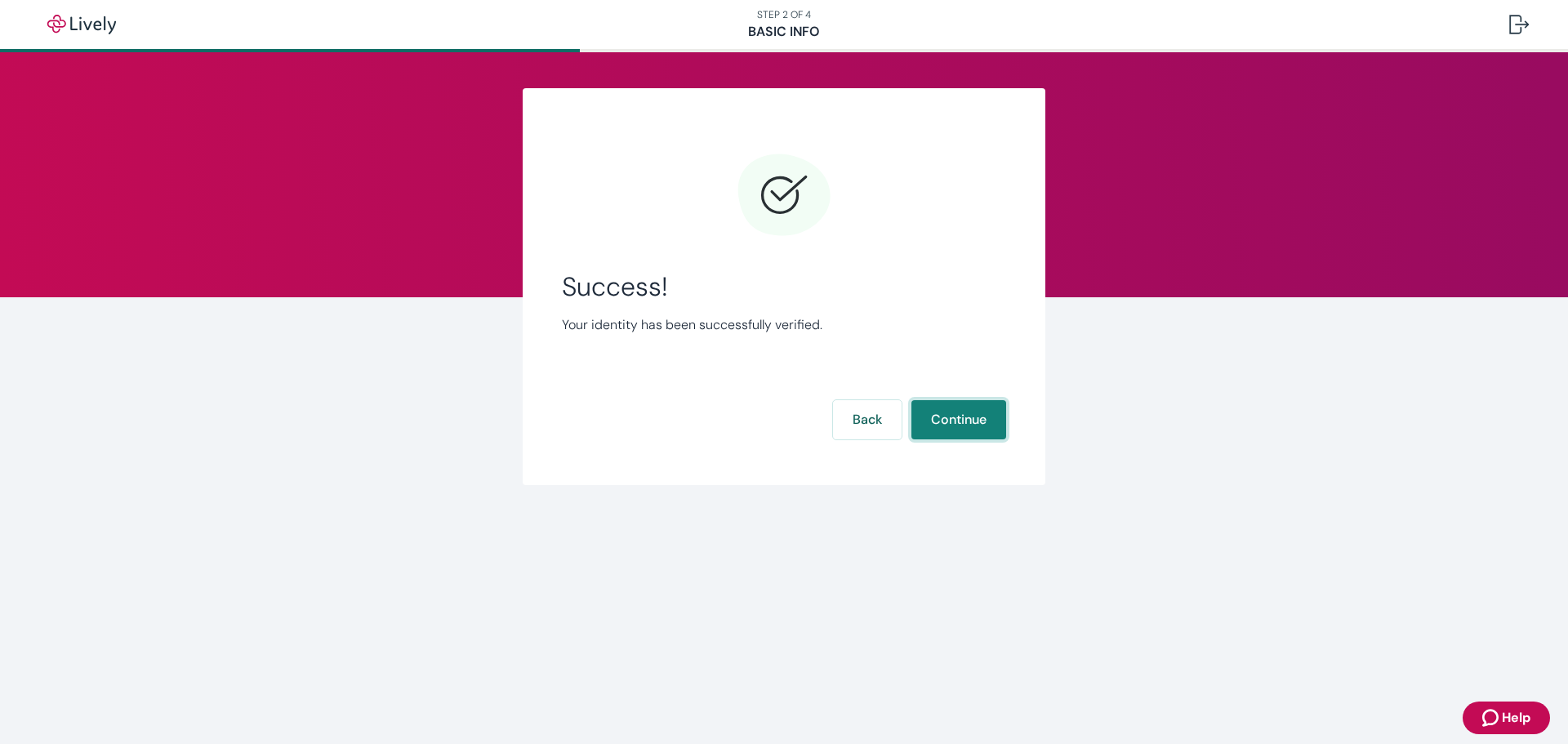
click at [962, 421] on button "Continue" at bounding box center [959, 420] width 95 height 39
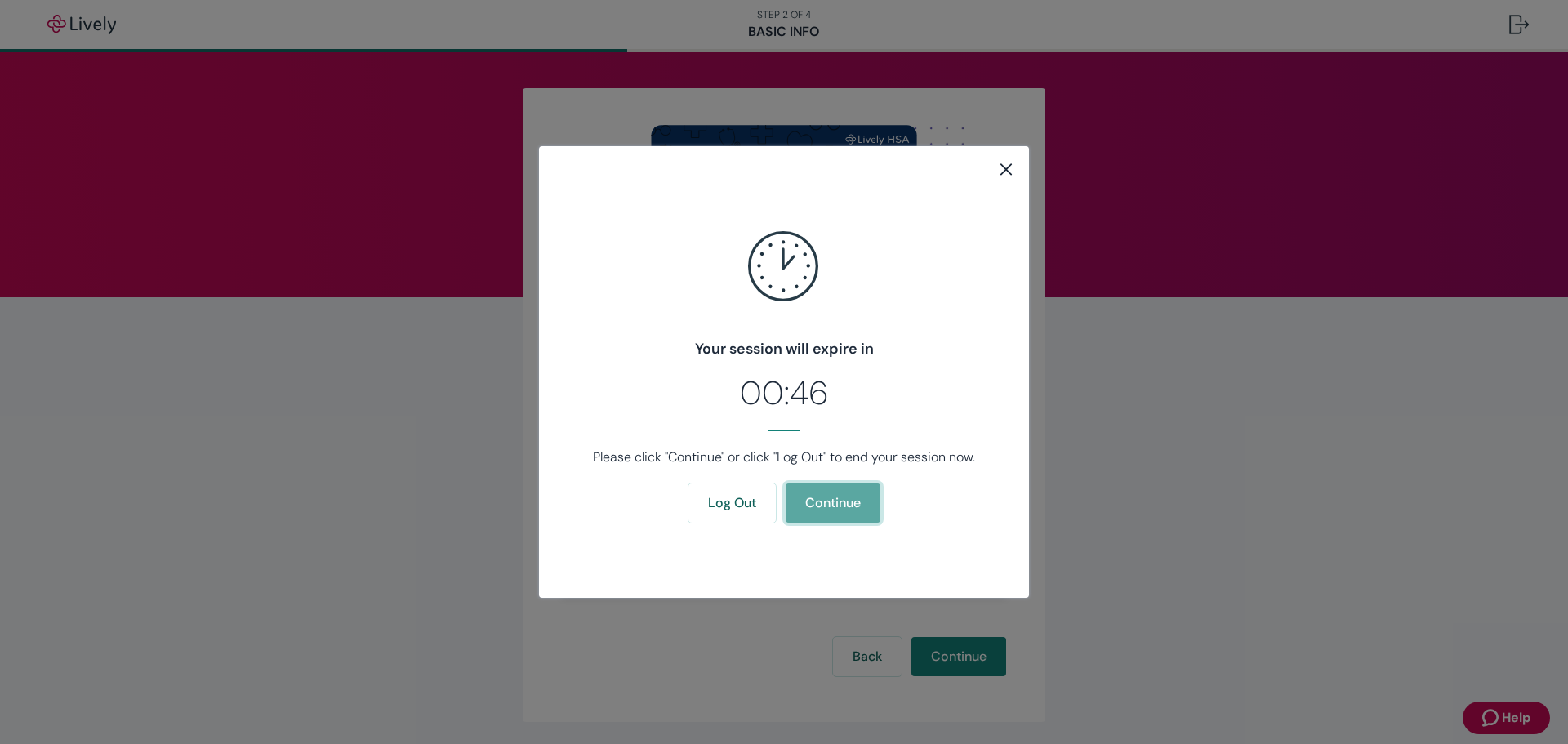
click at [855, 492] on button "Continue" at bounding box center [833, 503] width 95 height 39
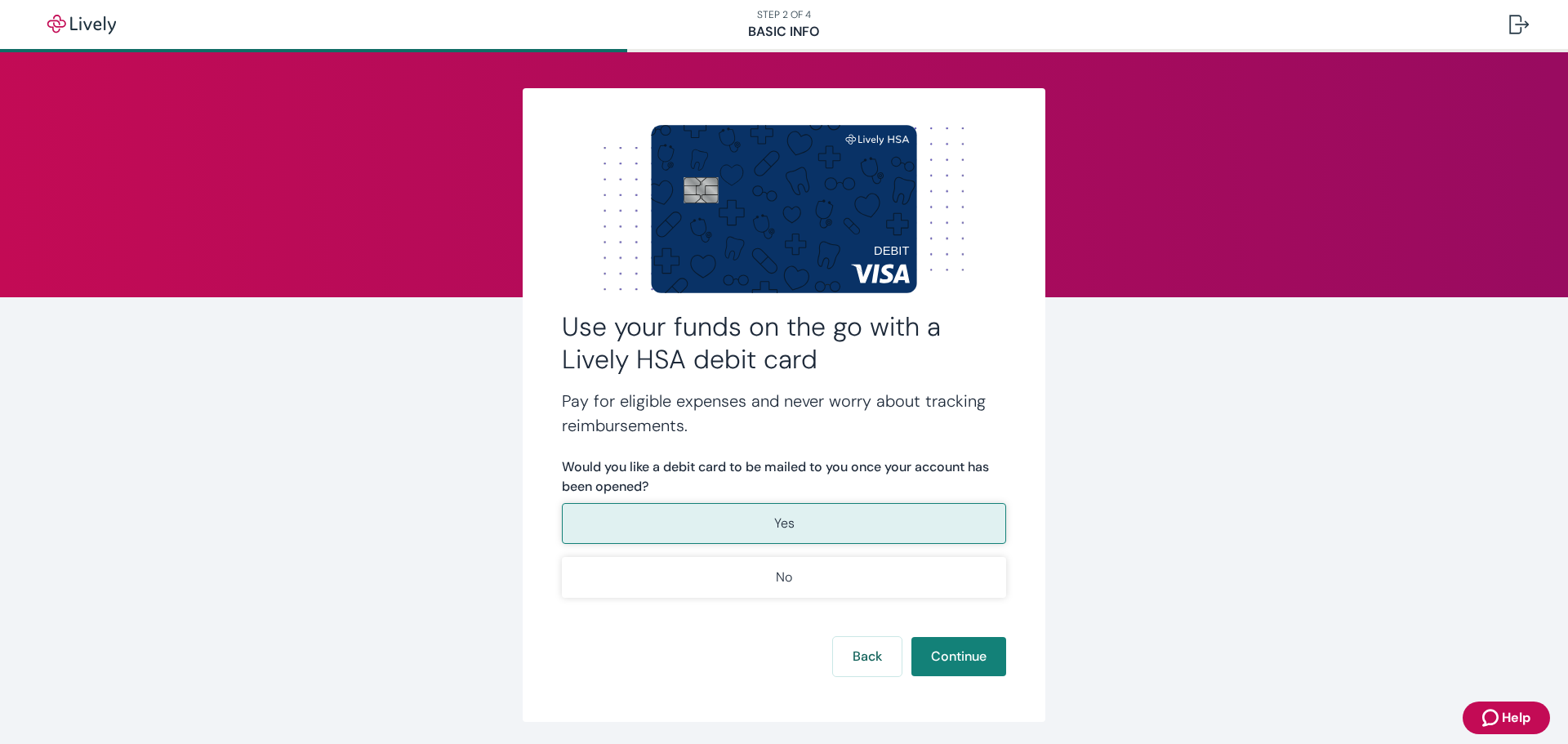
drag, startPoint x: 785, startPoint y: 520, endPoint x: 803, endPoint y: 520, distance: 18.0
click at [803, 520] on button "Yes" at bounding box center [784, 523] width 445 height 41
click at [955, 656] on button "Continue" at bounding box center [959, 656] width 95 height 39
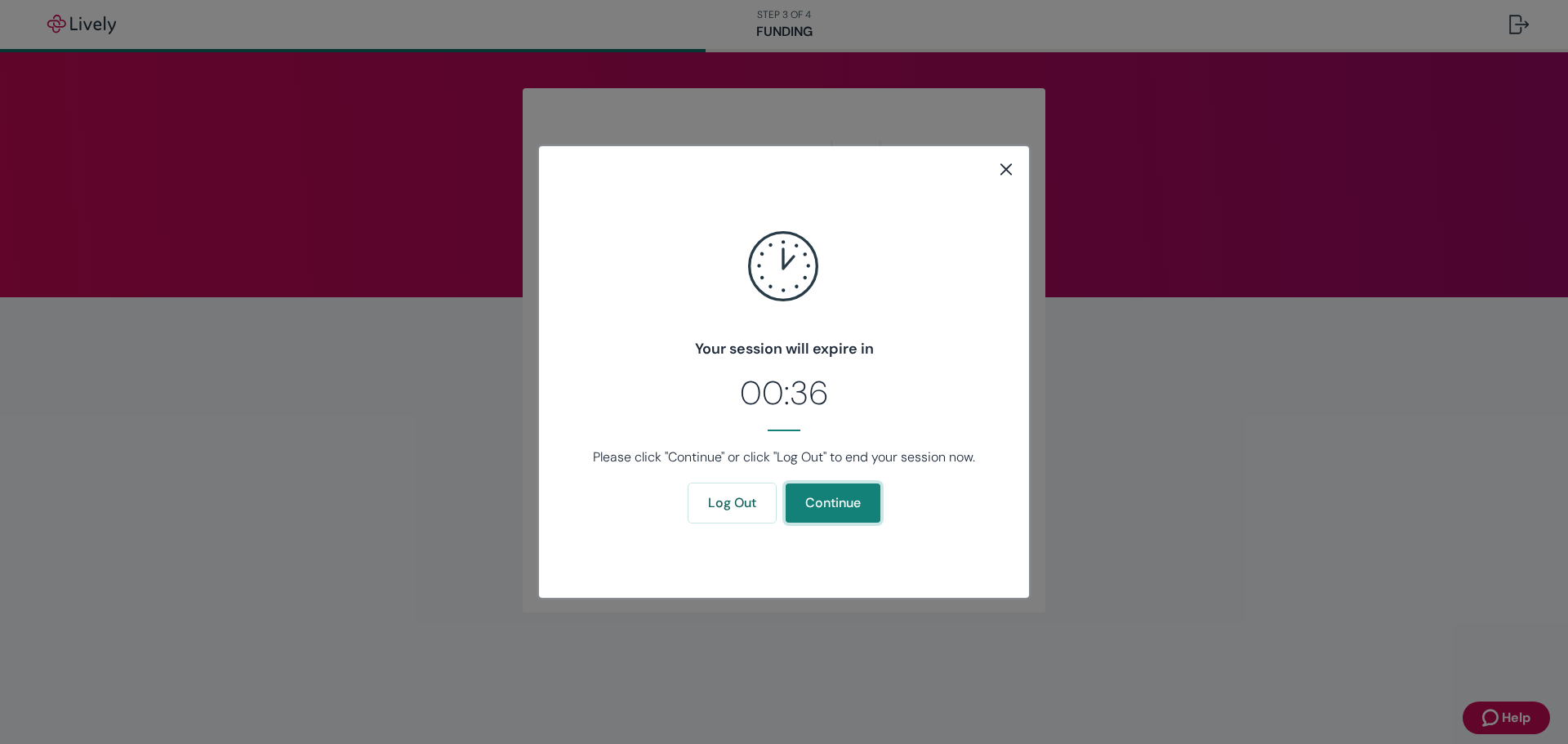
click at [847, 503] on button "Continue" at bounding box center [833, 503] width 95 height 39
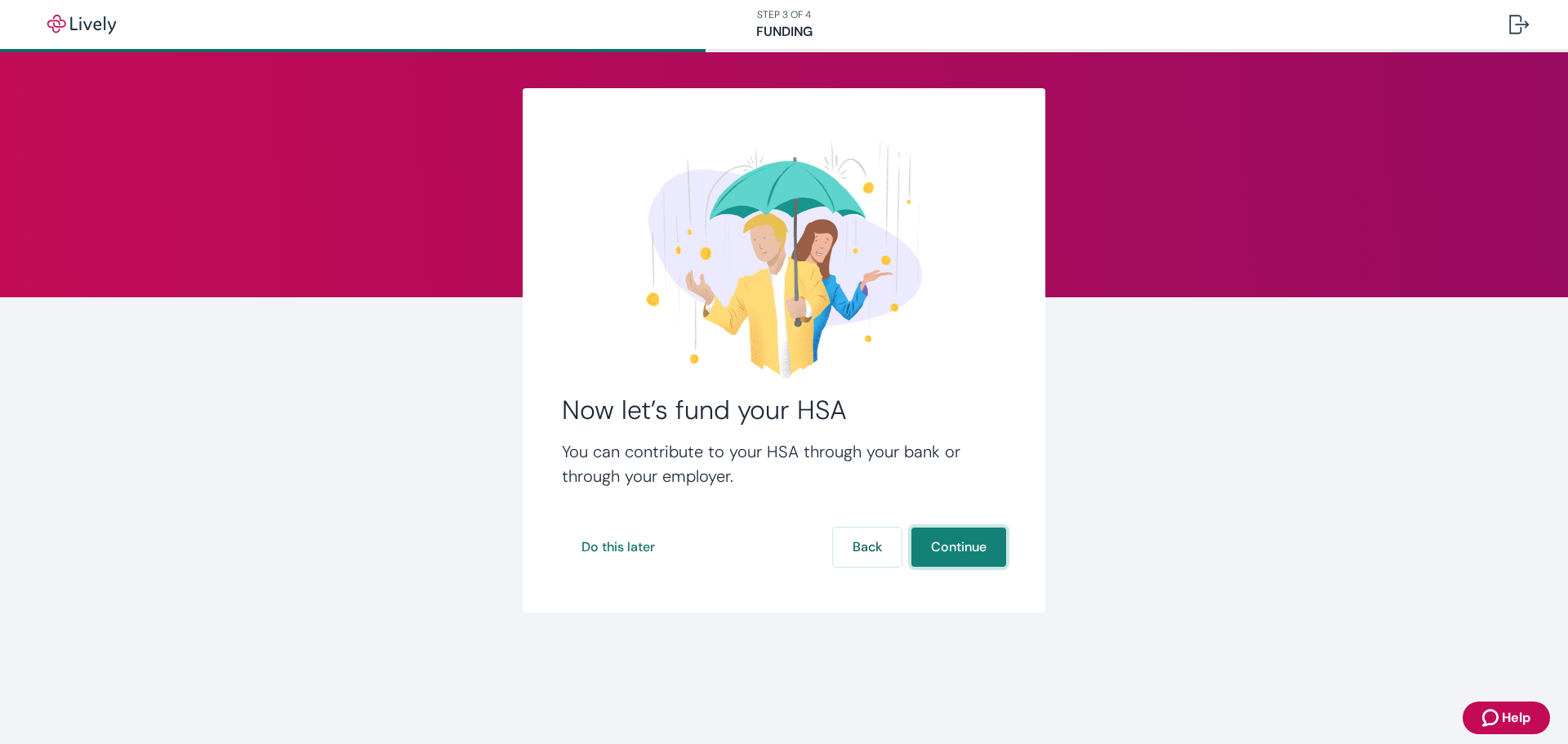
click at [970, 550] on button "Continue" at bounding box center [959, 547] width 95 height 39
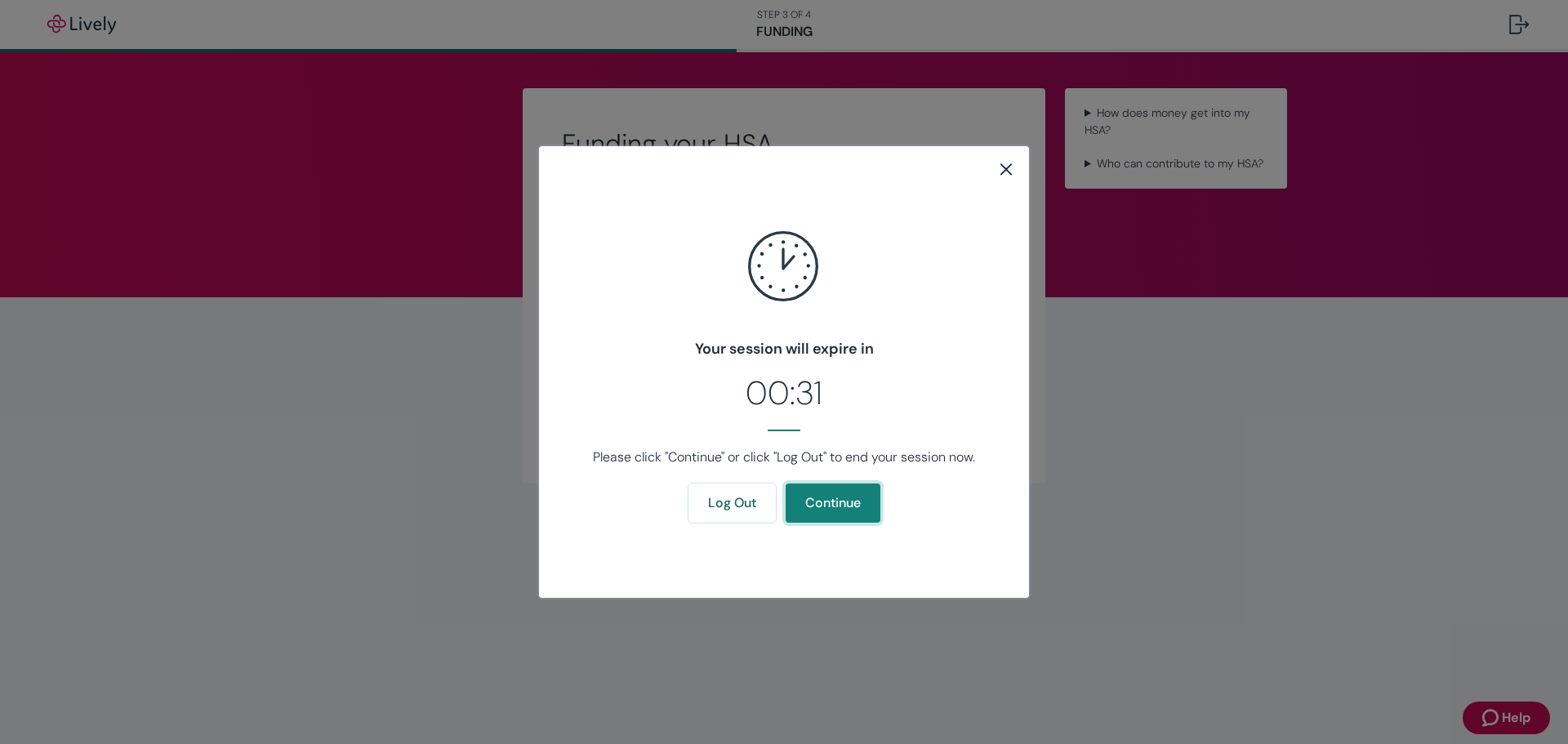
click at [837, 510] on button "Continue" at bounding box center [833, 503] width 95 height 39
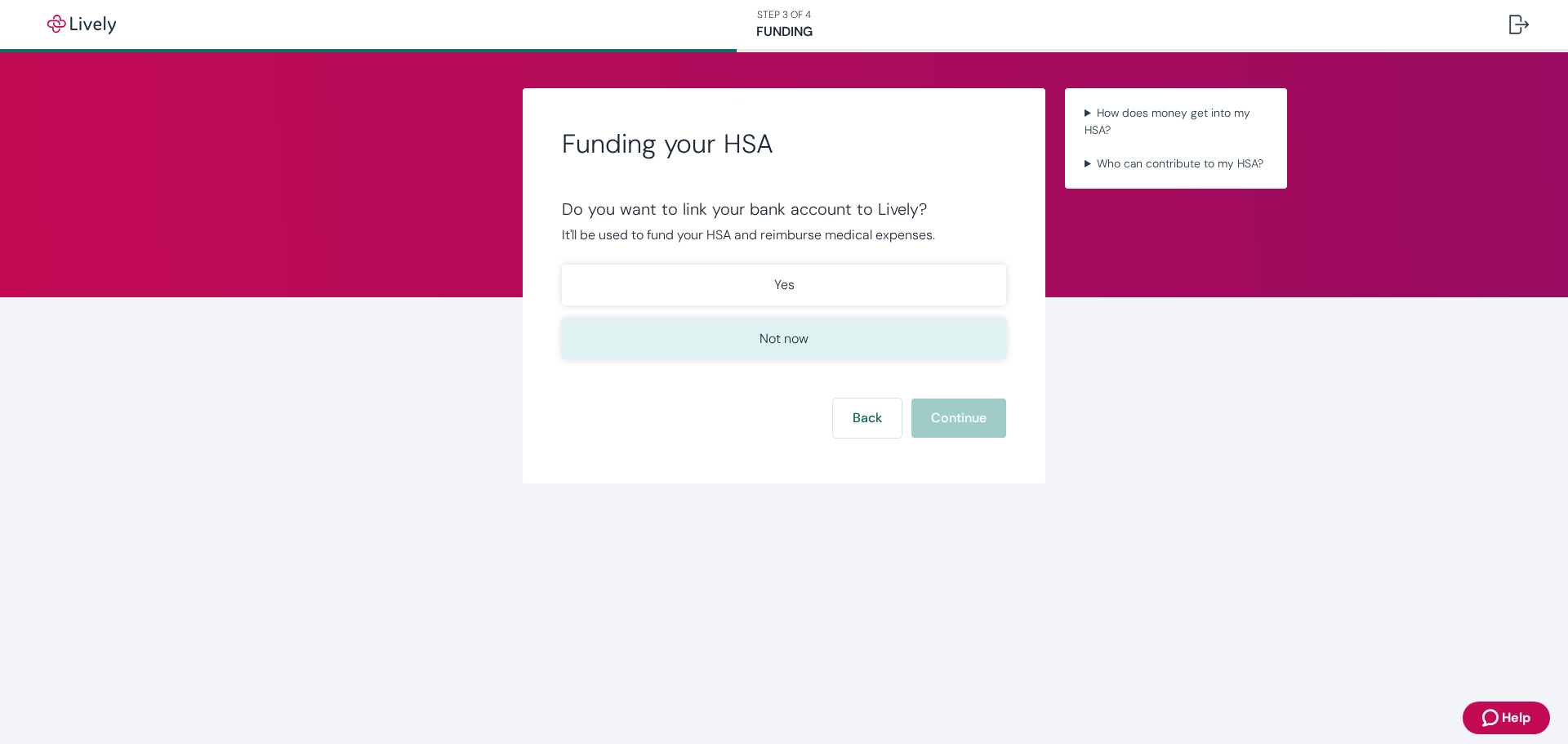
click at [778, 330] on p "Not now" at bounding box center [784, 339] width 49 height 19
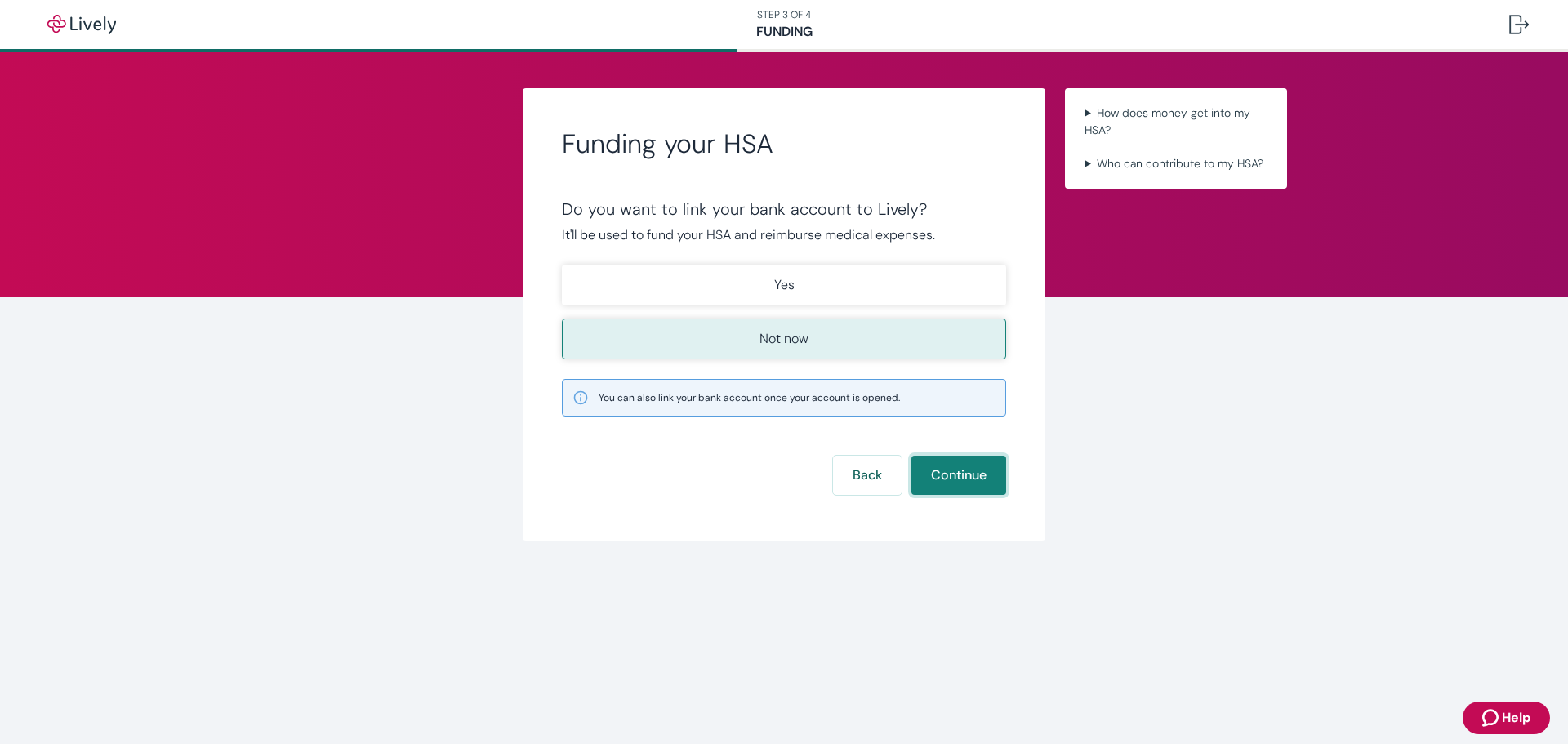
click at [967, 475] on button "Continue" at bounding box center [959, 475] width 95 height 39
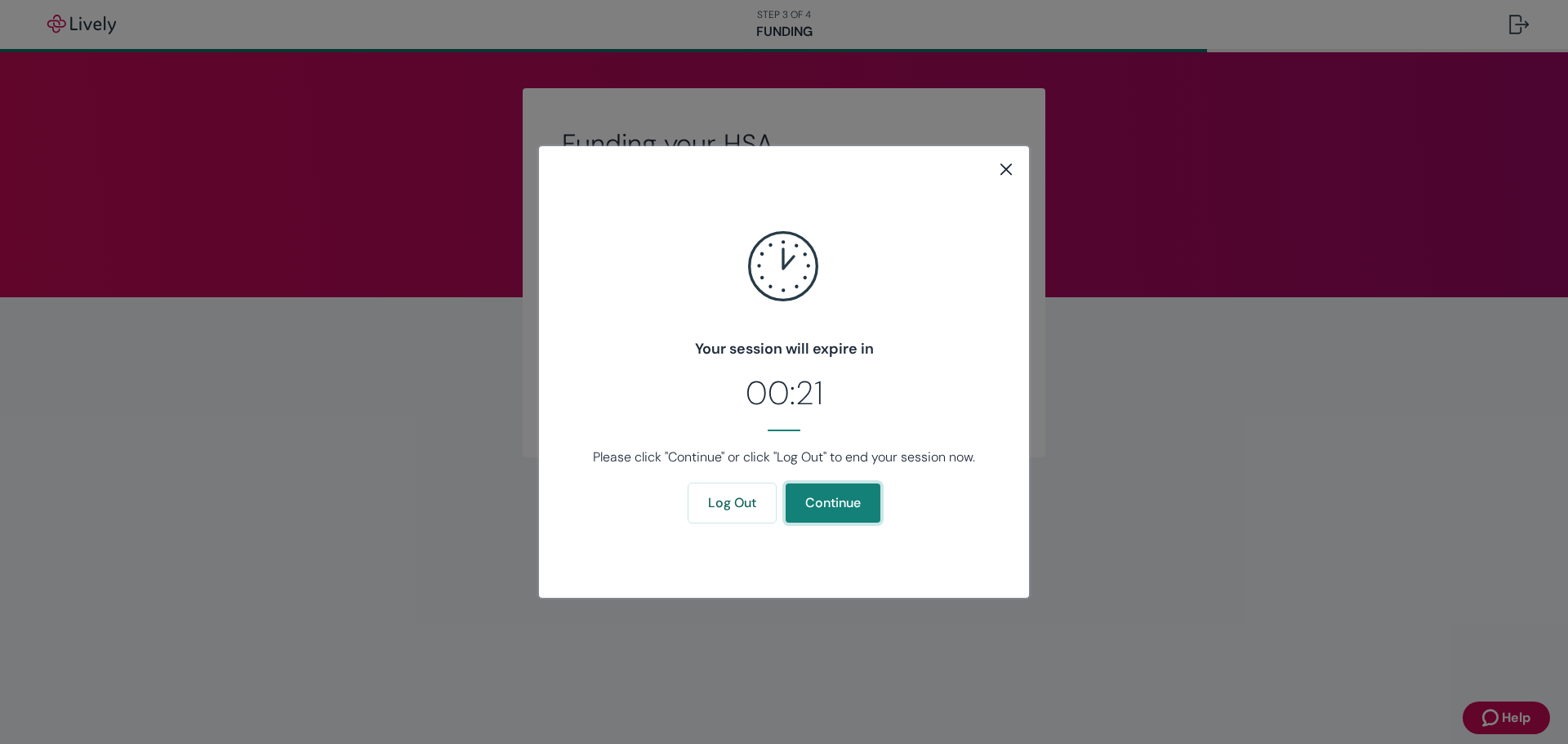
click at [810, 510] on button "Continue" at bounding box center [833, 503] width 95 height 39
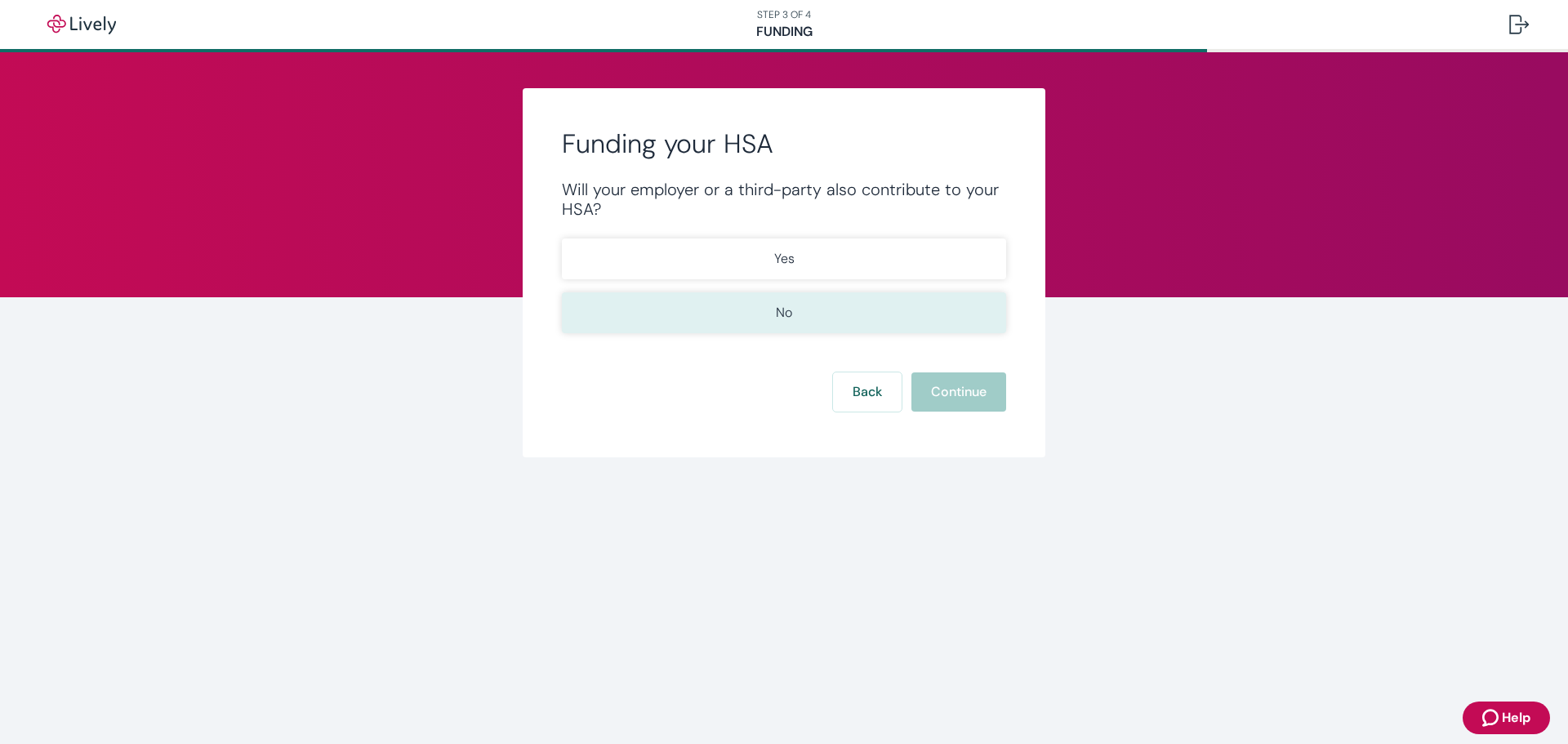
click at [795, 324] on button "No" at bounding box center [784, 313] width 445 height 41
click at [954, 396] on button "Continue" at bounding box center [959, 391] width 95 height 39
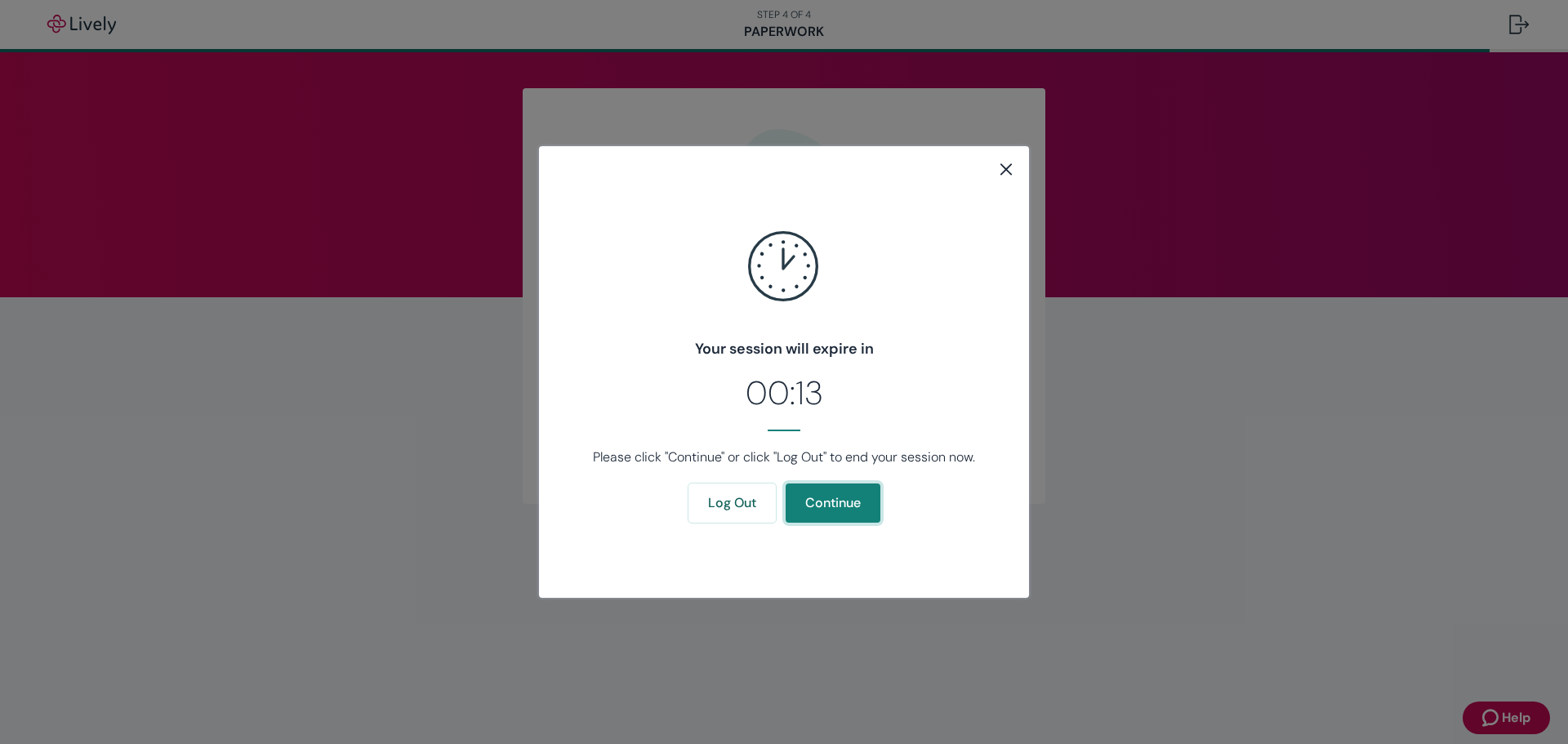
click at [842, 509] on button "Continue" at bounding box center [833, 503] width 95 height 39
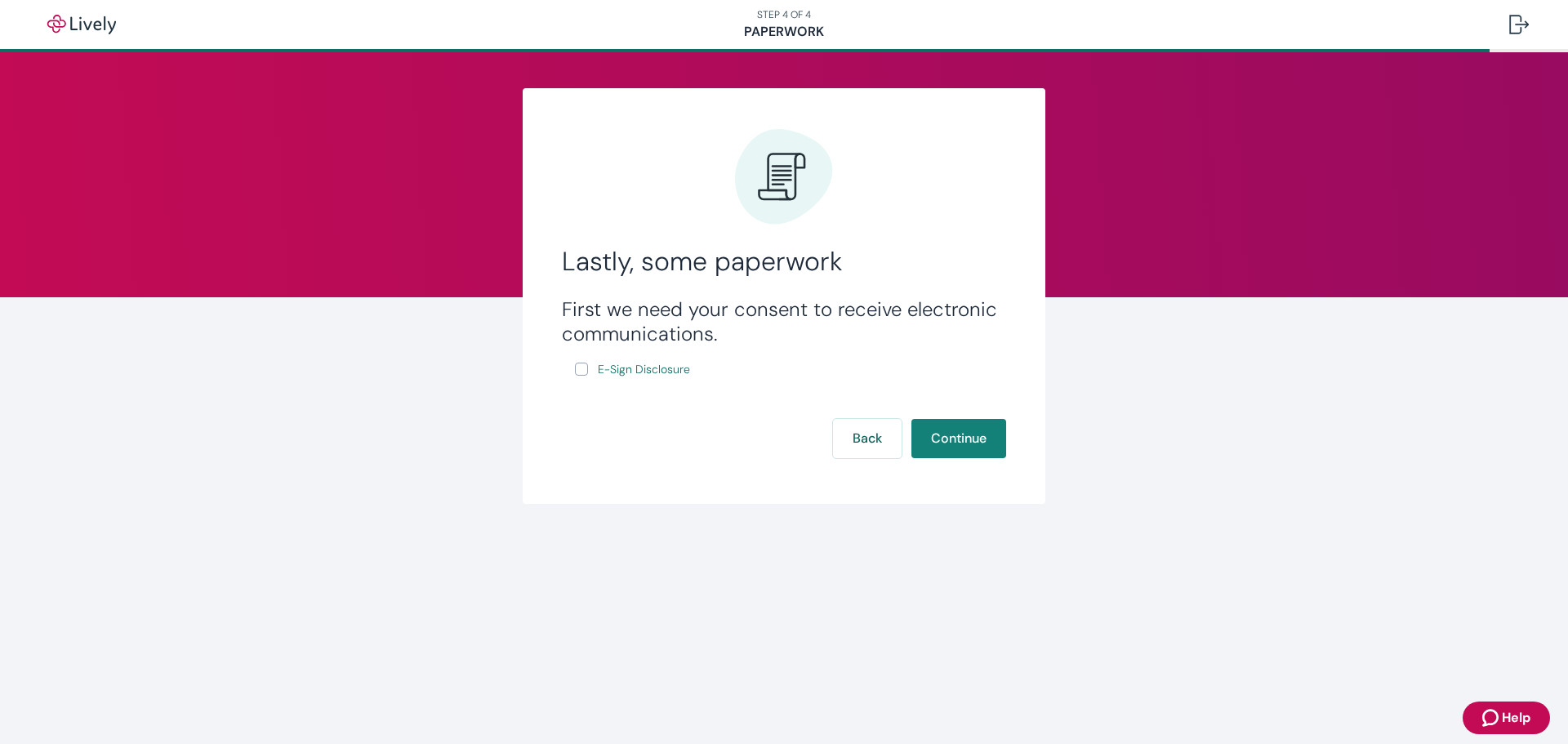
click at [576, 369] on input "E-Sign Disclosure" at bounding box center [581, 369] width 13 height 13
checkbox input "true"
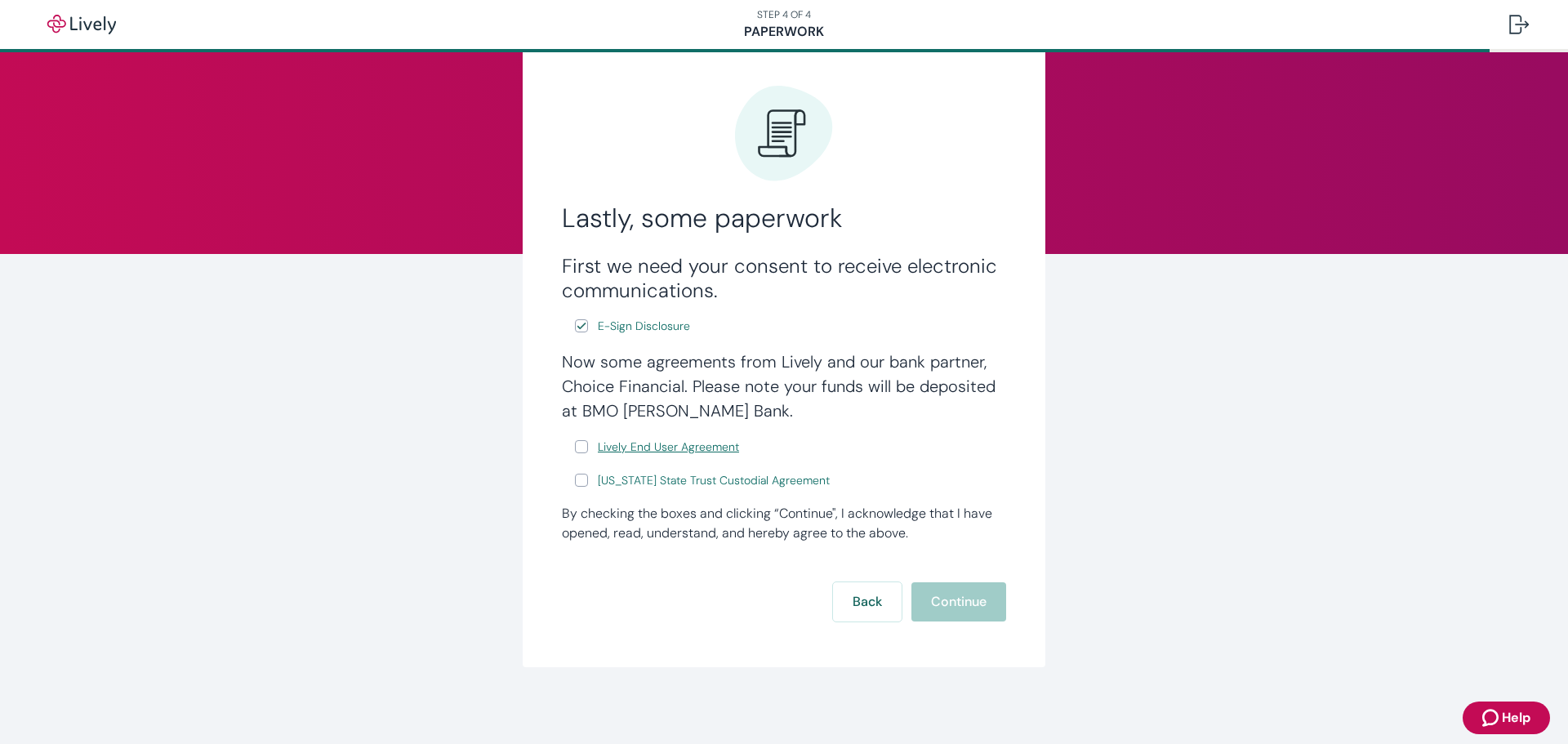
scroll to position [45, 0]
click at [577, 447] on input "Lively End User Agreement" at bounding box center [581, 445] width 13 height 13
checkbox input "true"
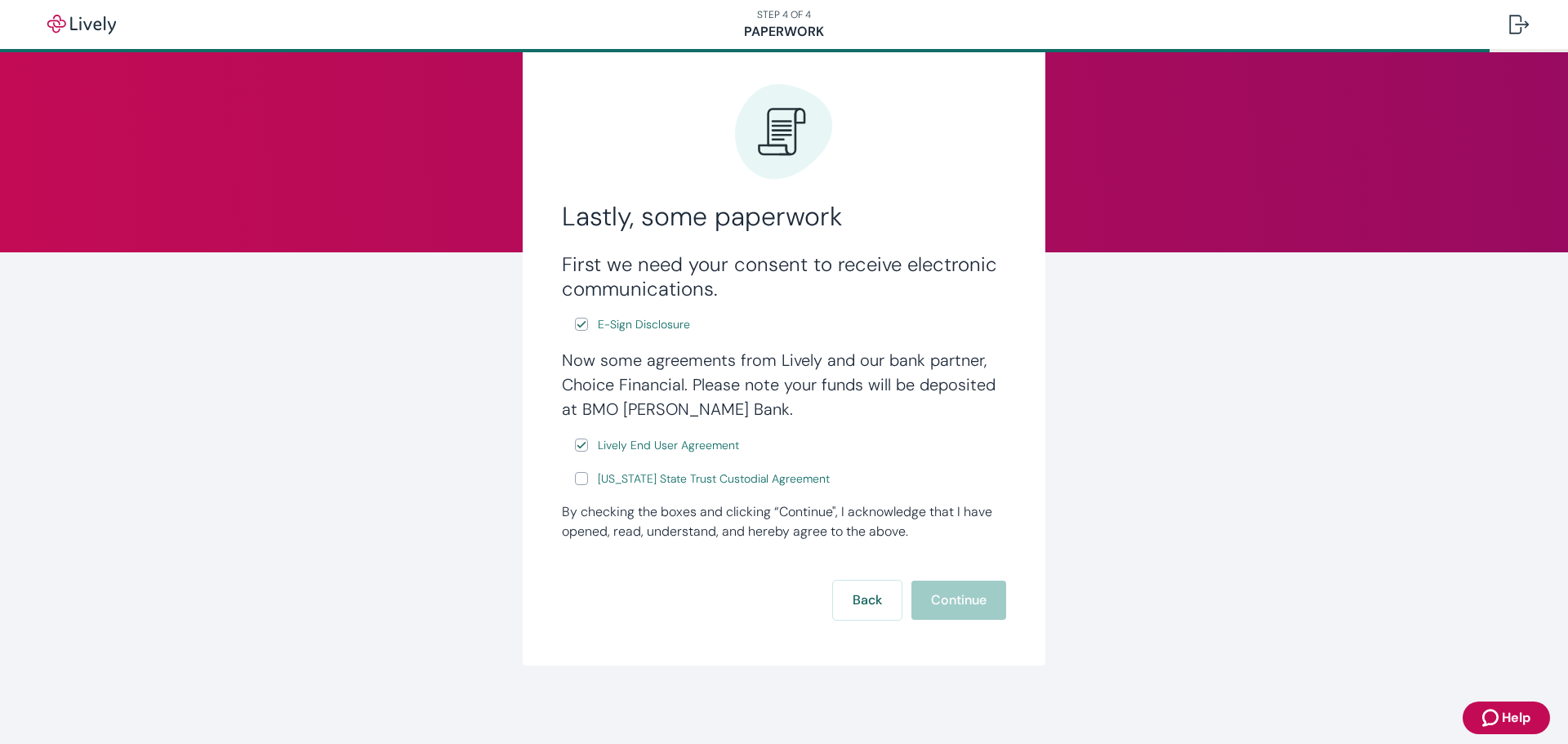
click at [577, 475] on input "Wyoming State Trust Custodial Agreement" at bounding box center [581, 479] width 13 height 13
checkbox input "true"
click at [971, 603] on button "Continue" at bounding box center [959, 600] width 95 height 39
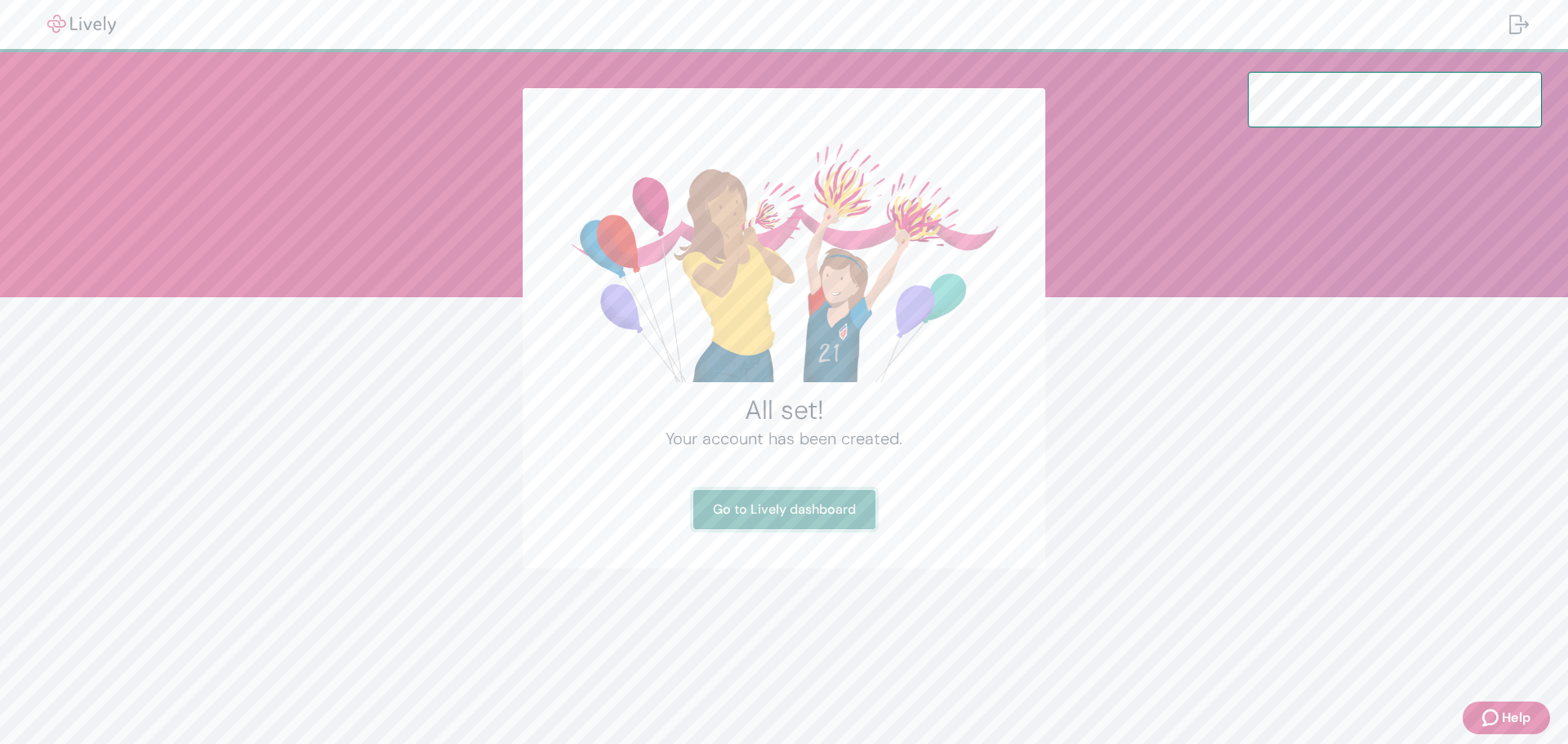
click at [796, 500] on link "Go to Lively dashboard" at bounding box center [784, 509] width 182 height 39
